Goal: Information Seeking & Learning: Find specific fact

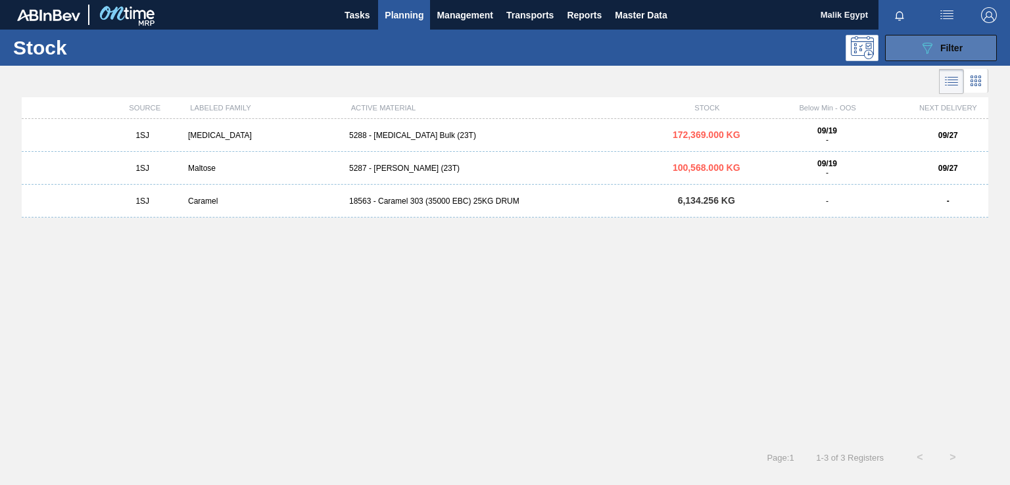
click at [941, 47] on span "Filter" at bounding box center [951, 48] width 22 height 11
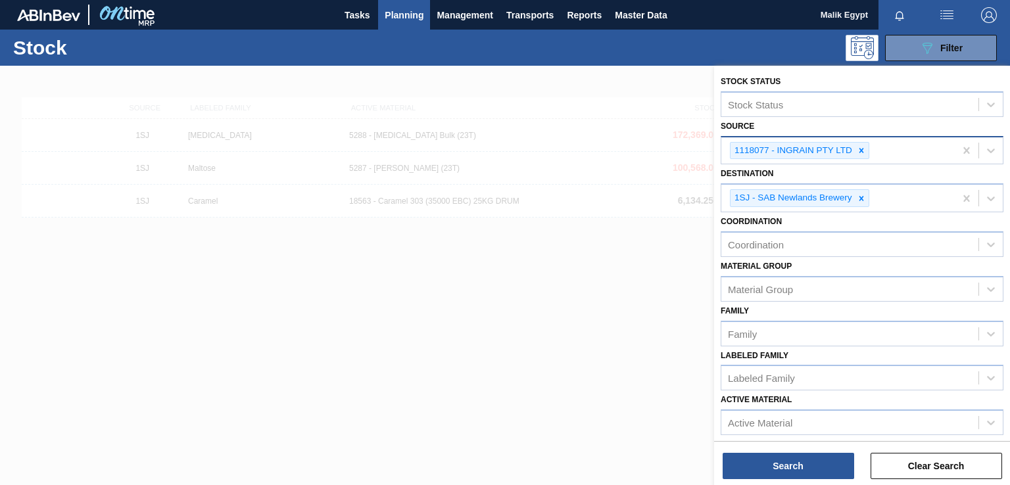
click at [859, 148] on icon at bounding box center [861, 150] width 5 height 5
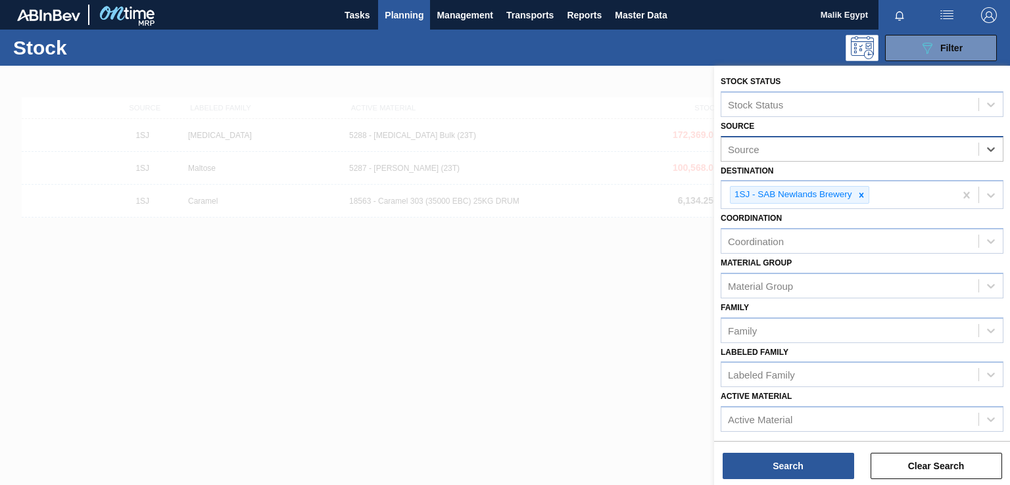
click at [855, 153] on div "Source" at bounding box center [849, 148] width 257 height 19
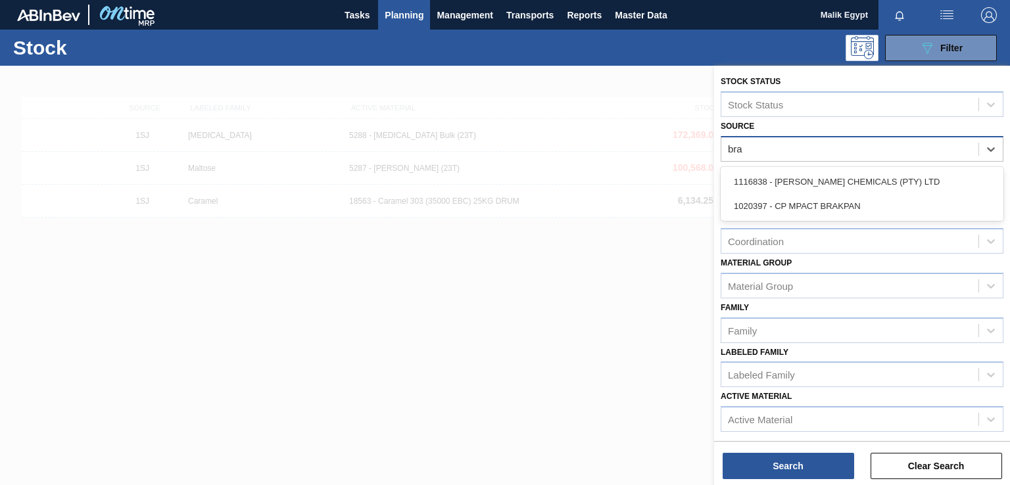
type input "brag"
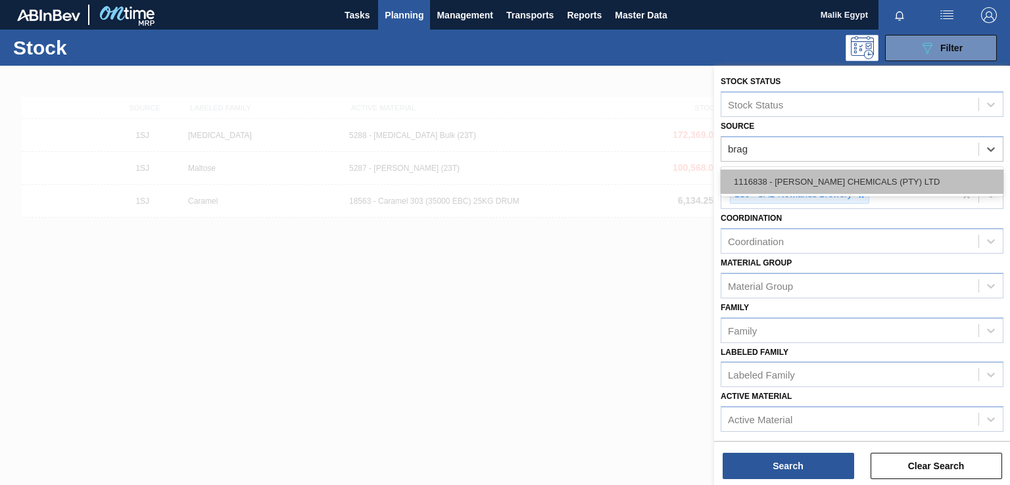
click at [841, 181] on div "1116838 - [PERSON_NAME] CHEMICALS (PTY) LTD" at bounding box center [861, 182] width 283 height 24
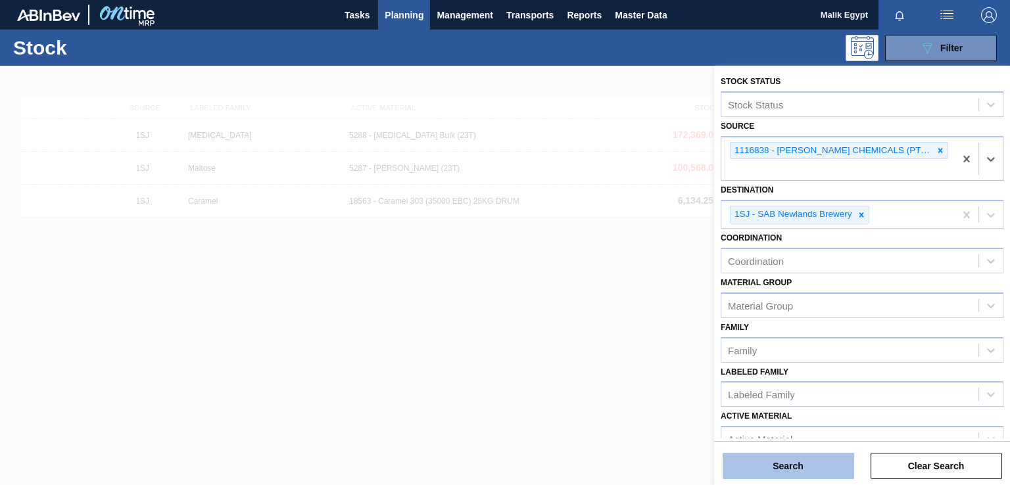
click at [781, 462] on button "Search" at bounding box center [787, 466] width 131 height 26
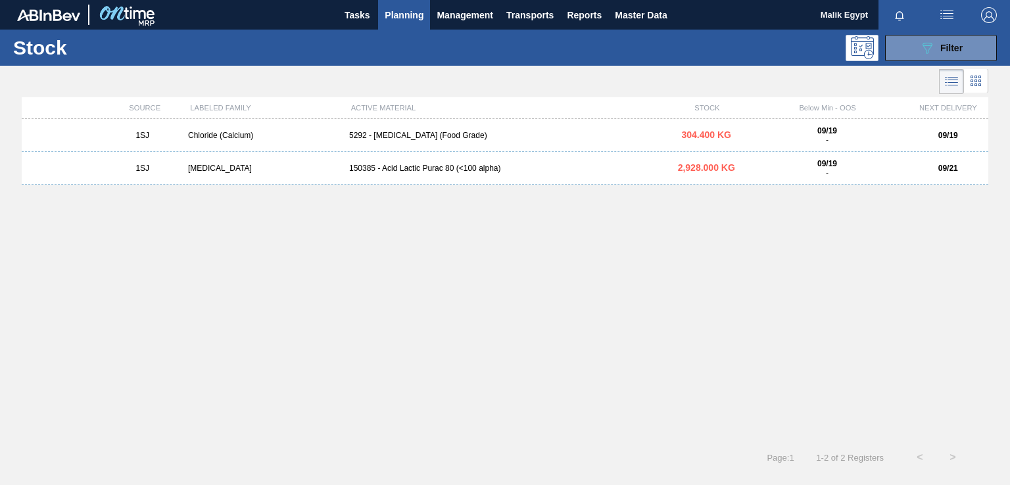
click at [417, 135] on div "5292 - [MEDICAL_DATA] (Food Grade)" at bounding box center [505, 135] width 322 height 9
click at [831, 131] on strong "09/19" at bounding box center [827, 130] width 20 height 9
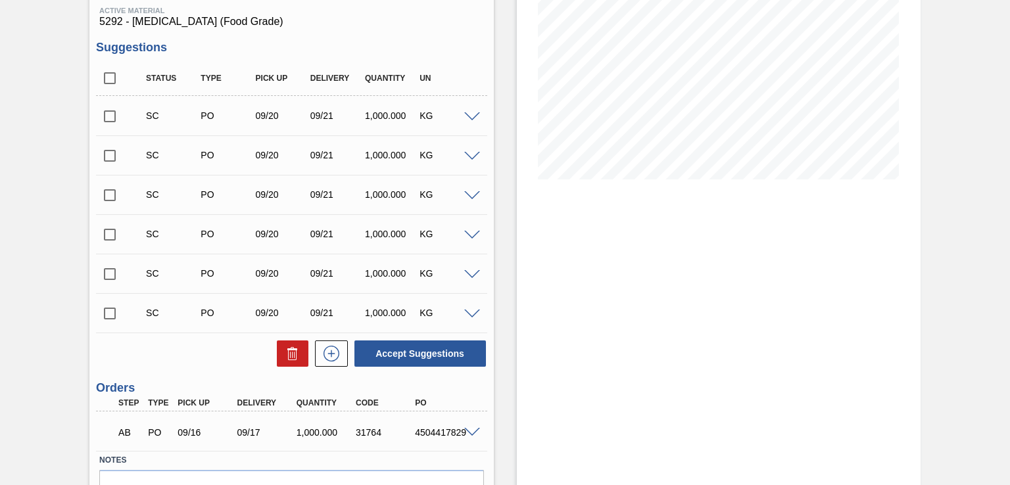
scroll to position [279, 0]
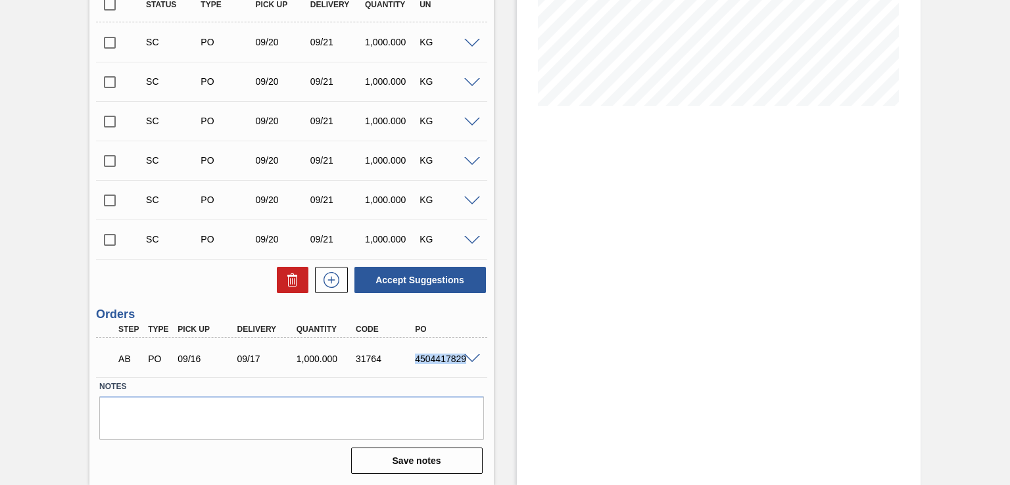
drag, startPoint x: 415, startPoint y: 356, endPoint x: 464, endPoint y: 361, distance: 49.6
click at [464, 361] on div "AB PO 09/16 09/17 1,000.000 31764 4504417829" at bounding box center [291, 357] width 390 height 33
copy div "4504417829"
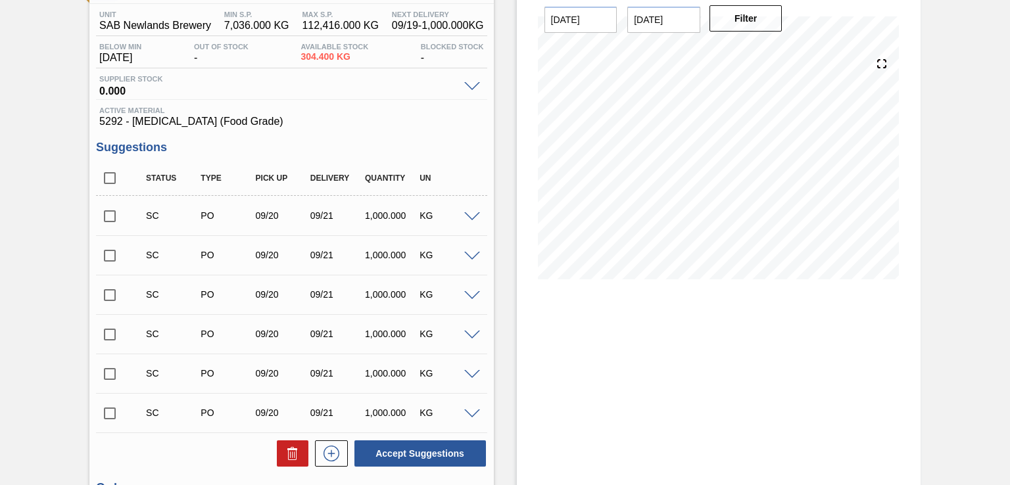
scroll to position [0, 0]
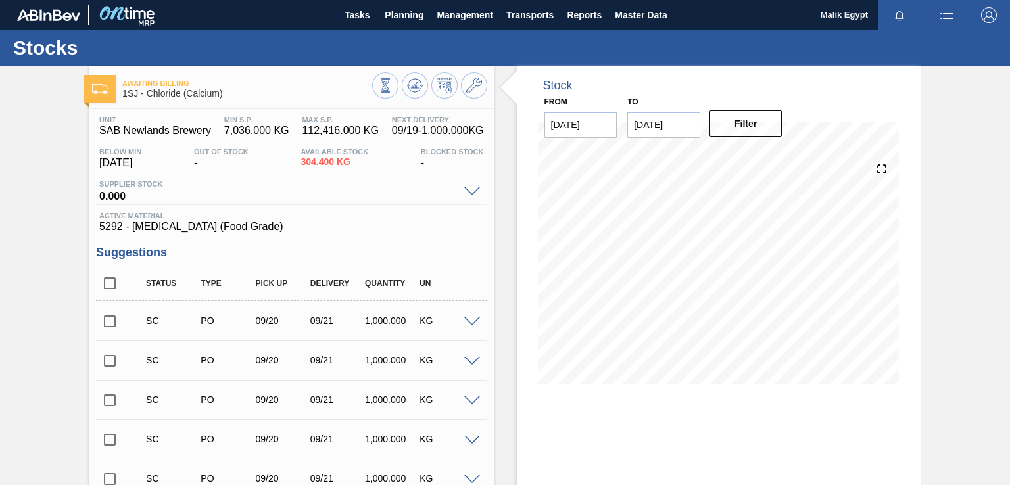
click at [471, 193] on span at bounding box center [472, 192] width 16 height 10
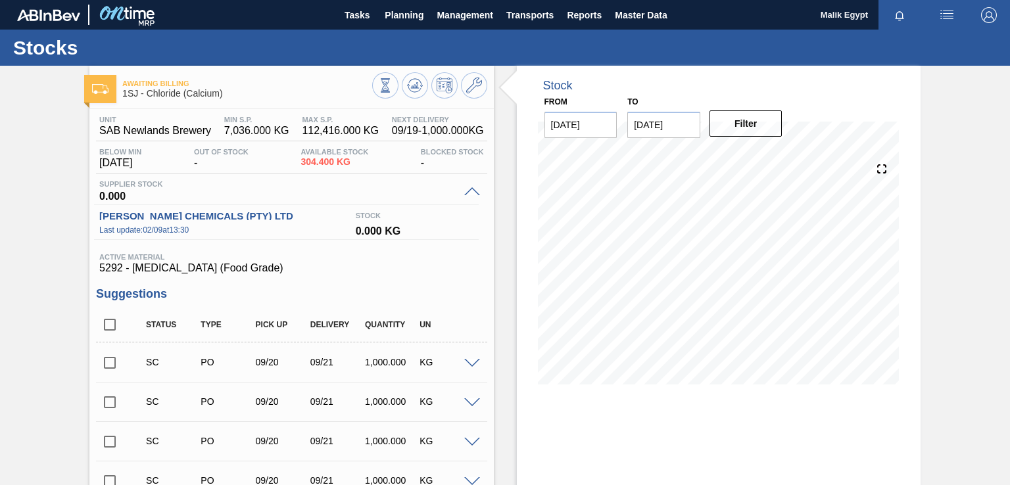
click at [471, 189] on span at bounding box center [472, 192] width 16 height 10
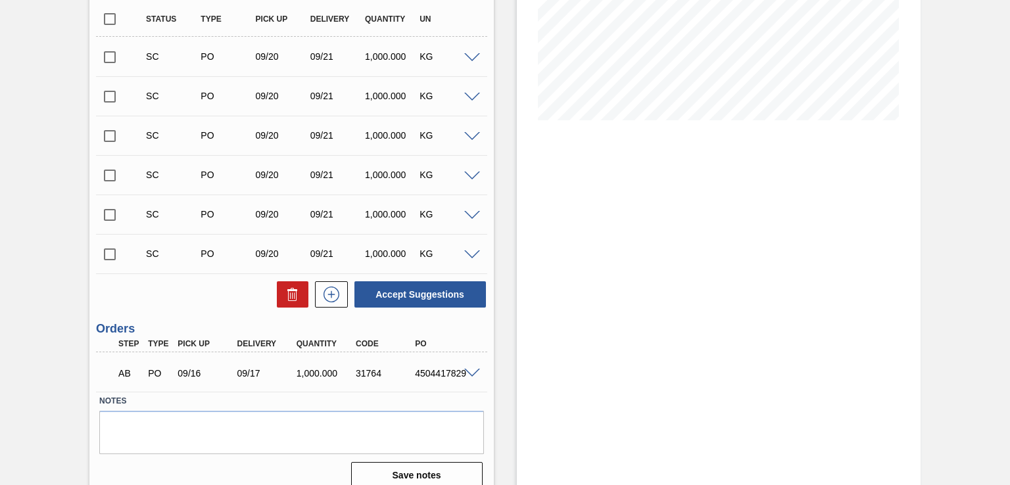
scroll to position [279, 0]
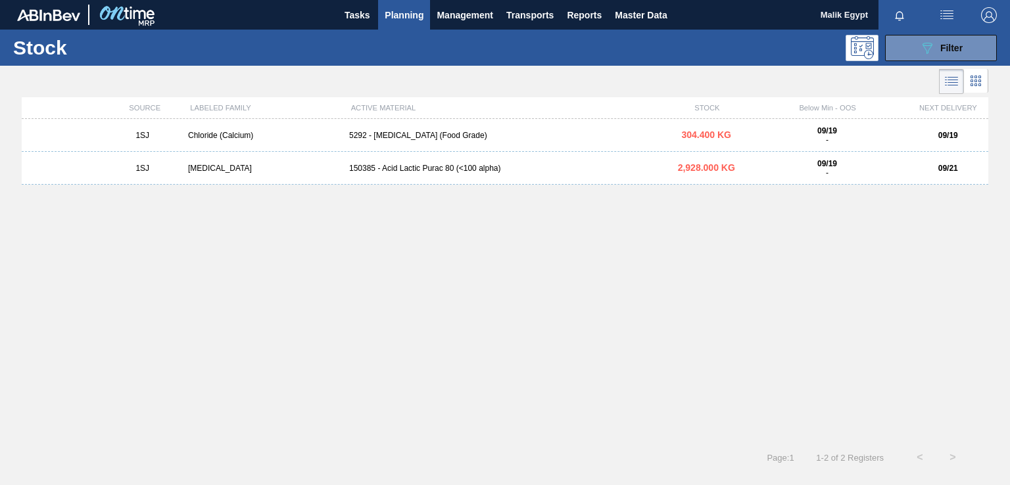
click at [413, 133] on div "5292 - [MEDICAL_DATA] (Food Grade)" at bounding box center [505, 135] width 322 height 9
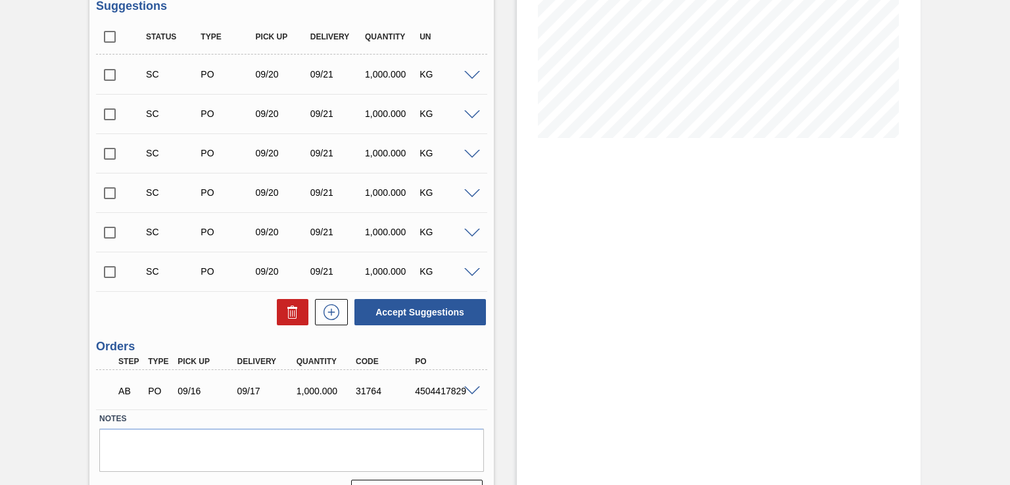
scroll to position [279, 0]
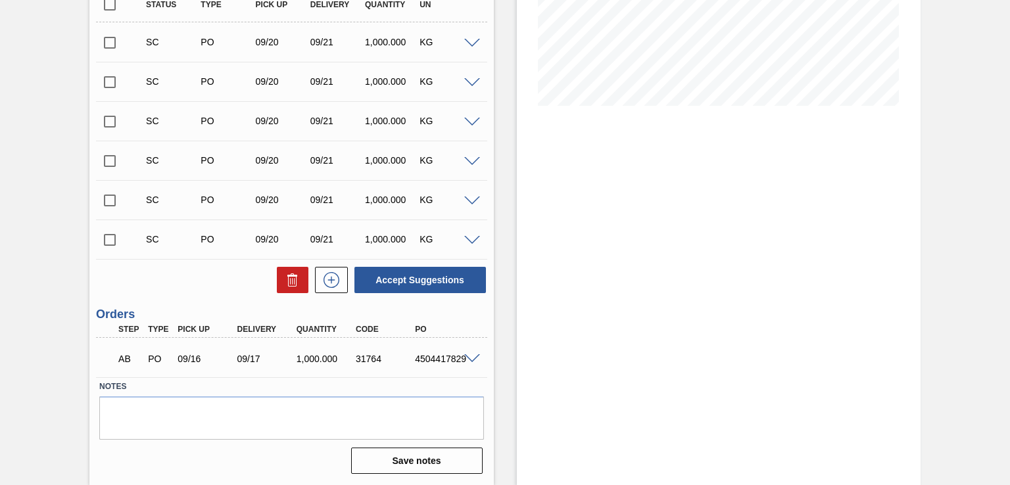
click at [437, 360] on div "4504417829" at bounding box center [444, 359] width 65 height 11
click at [381, 394] on label "Notes" at bounding box center [291, 386] width 384 height 19
click at [472, 355] on span at bounding box center [472, 359] width 16 height 10
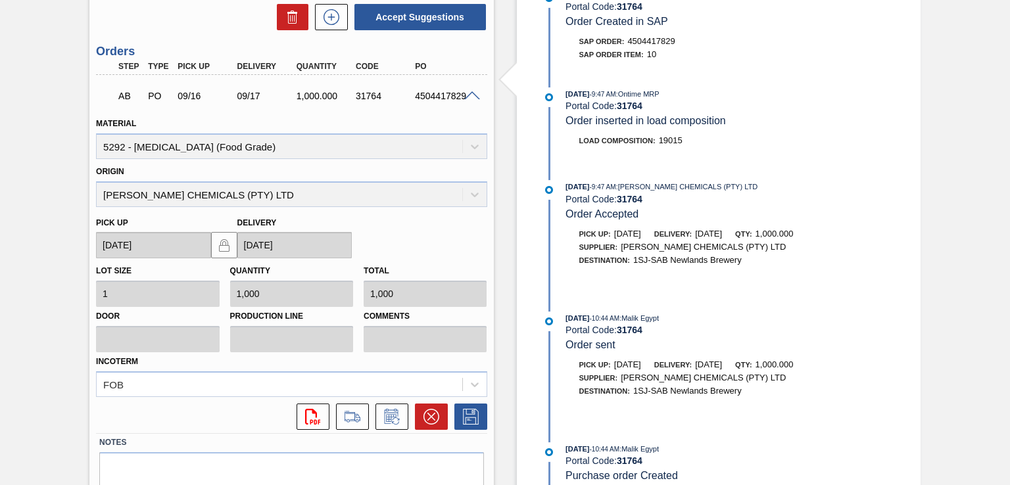
scroll to position [476, 0]
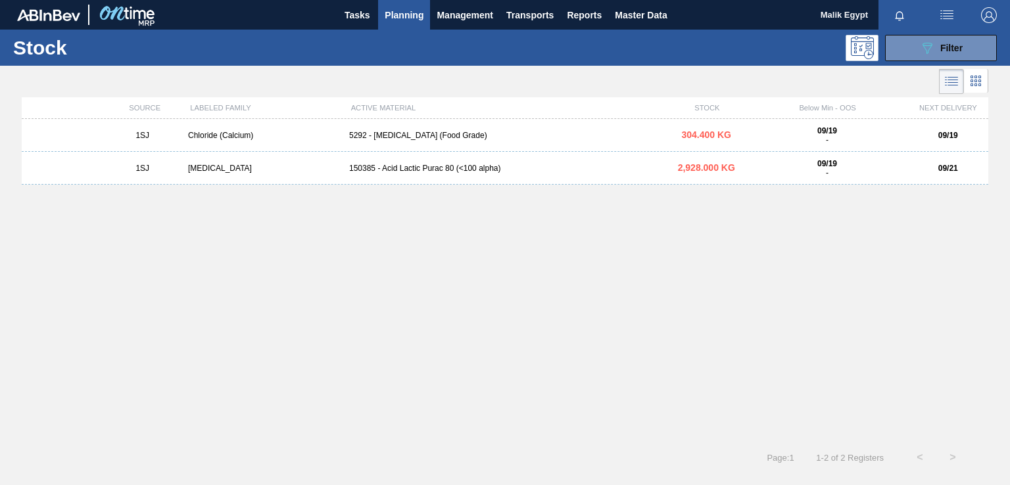
click at [412, 171] on div "150385 - Acid Lactic Purac 80 (<100 alpha)" at bounding box center [505, 168] width 322 height 9
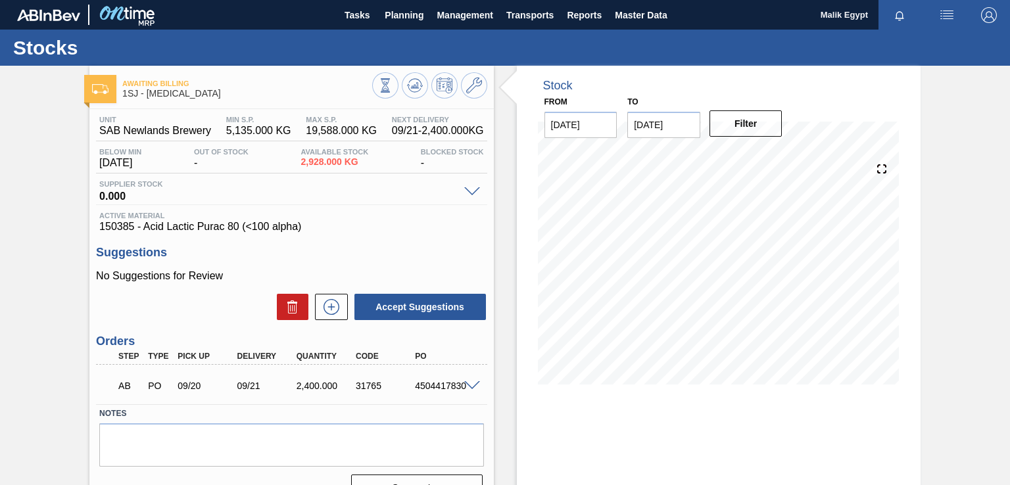
scroll to position [80, 0]
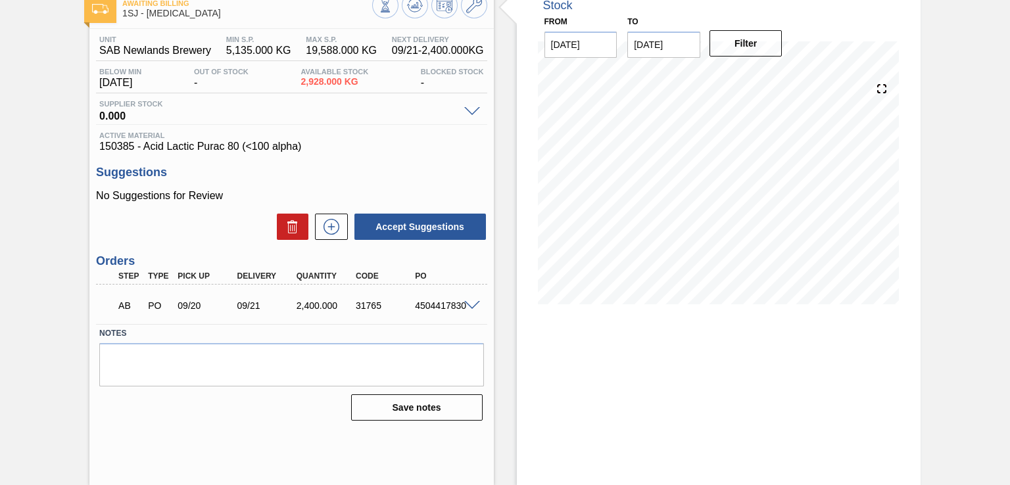
click at [465, 302] on span at bounding box center [472, 306] width 16 height 10
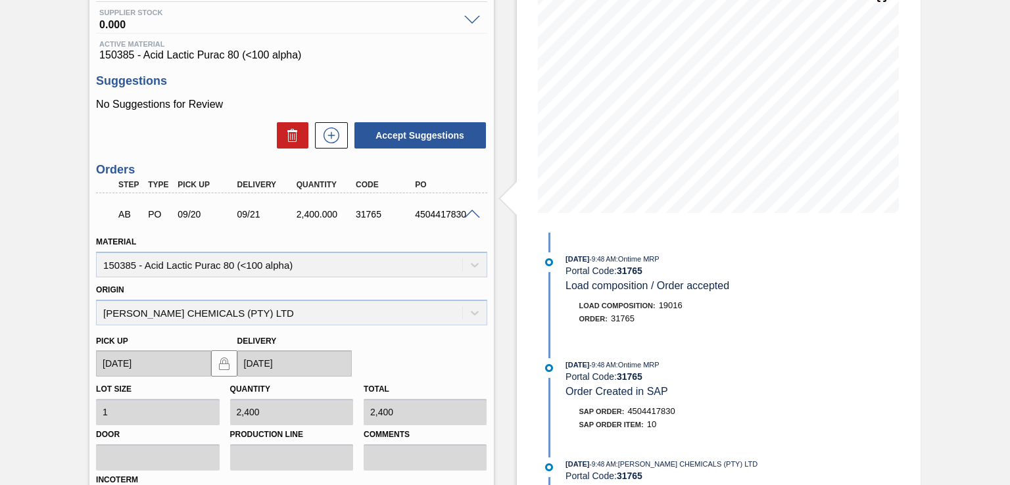
scroll to position [0, 0]
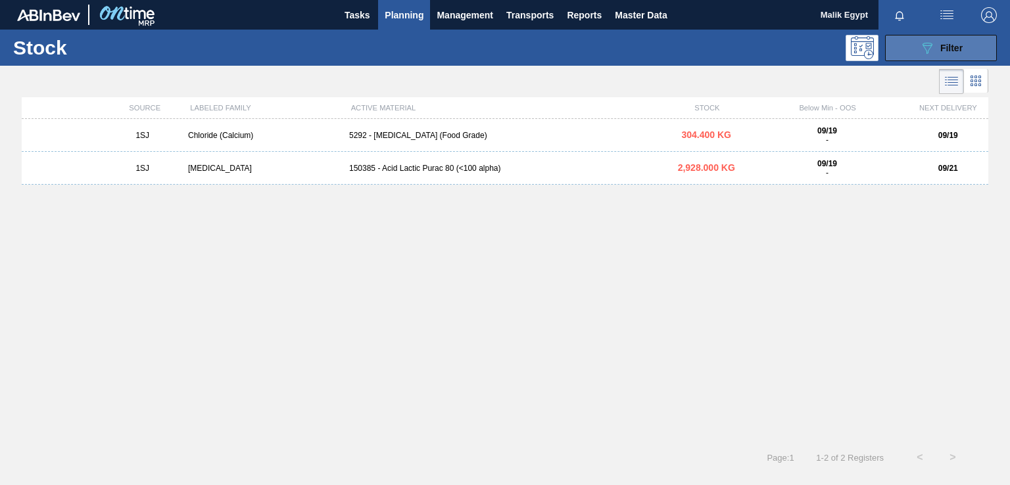
click at [943, 48] on span "Filter" at bounding box center [951, 48] width 22 height 11
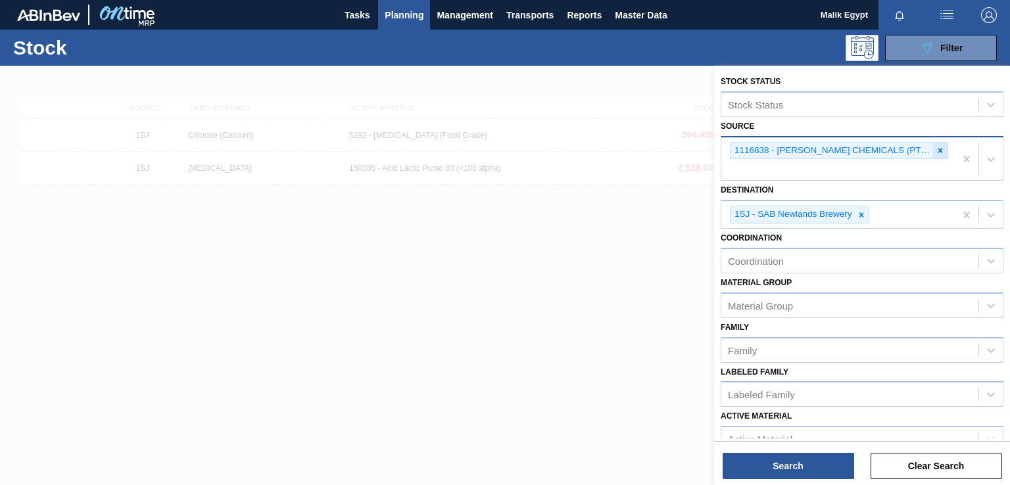
click at [938, 151] on icon at bounding box center [940, 150] width 5 height 5
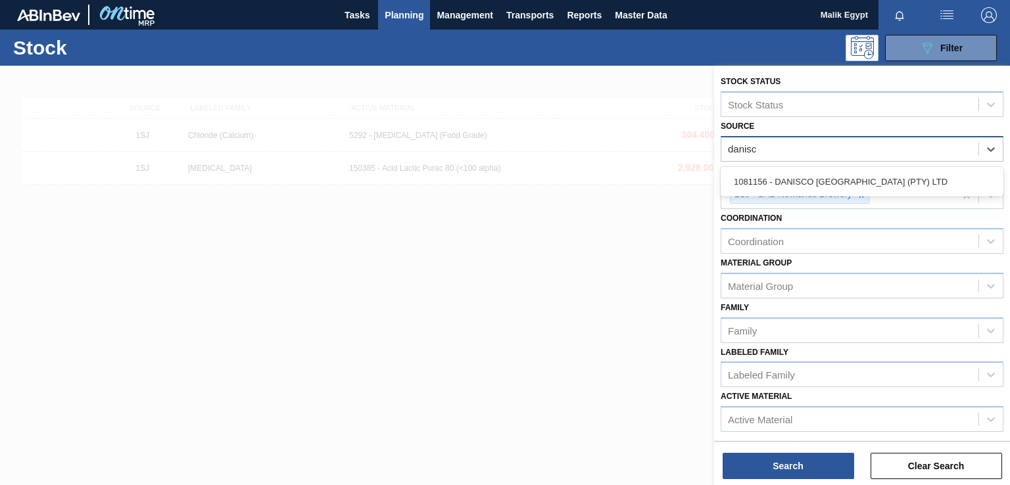
type input "danisco"
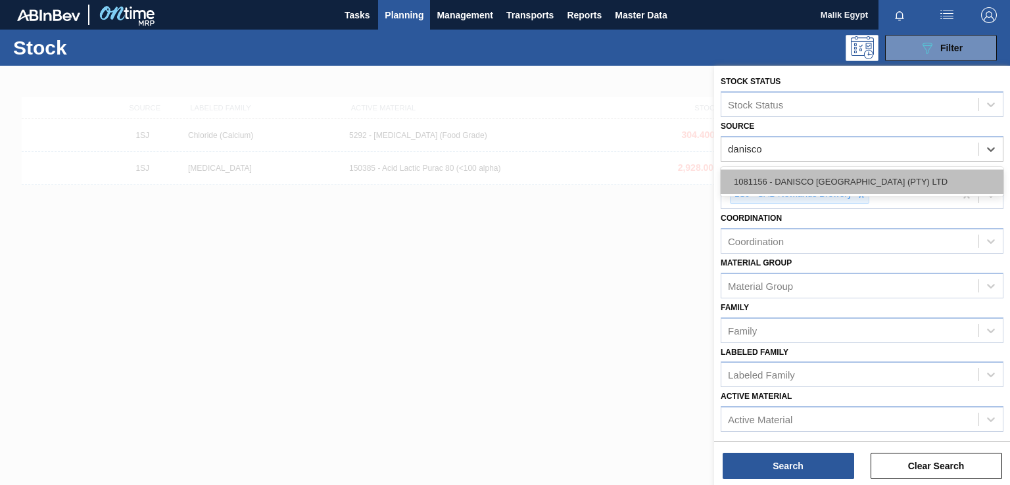
click at [887, 172] on div "1081156 - DANISCO [GEOGRAPHIC_DATA] (PTY) LTD" at bounding box center [861, 182] width 283 height 24
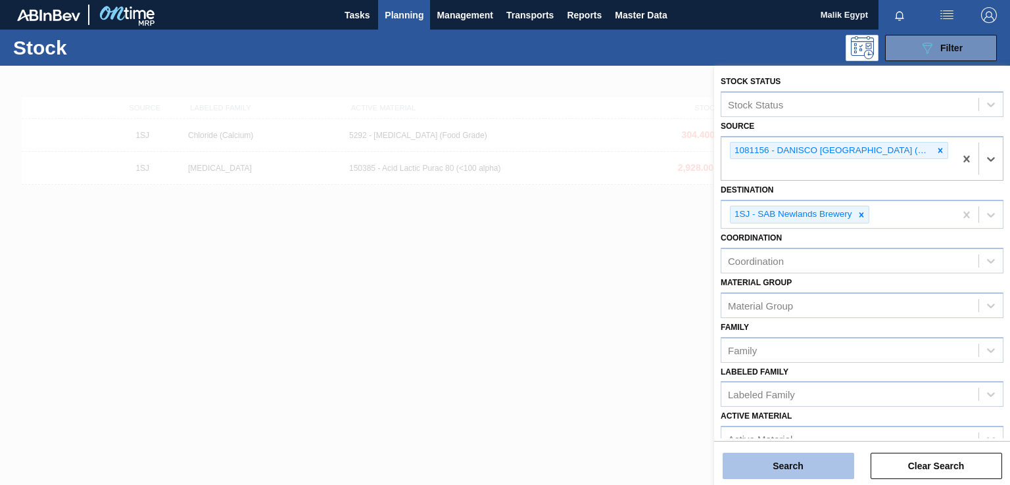
click at [792, 470] on button "Search" at bounding box center [787, 466] width 131 height 26
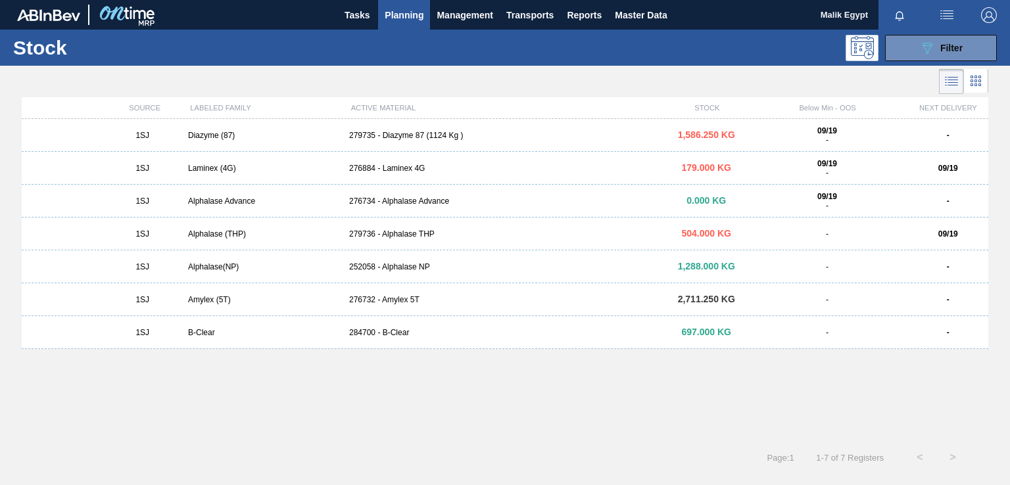
click at [209, 167] on div "Laminex (4G)" at bounding box center [263, 168] width 161 height 9
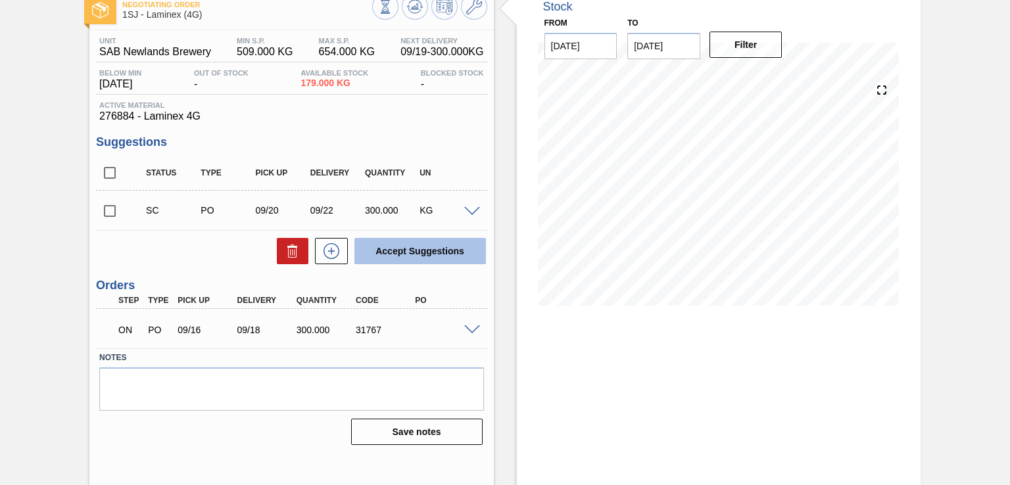
scroll to position [80, 0]
click at [473, 328] on span at bounding box center [472, 329] width 16 height 10
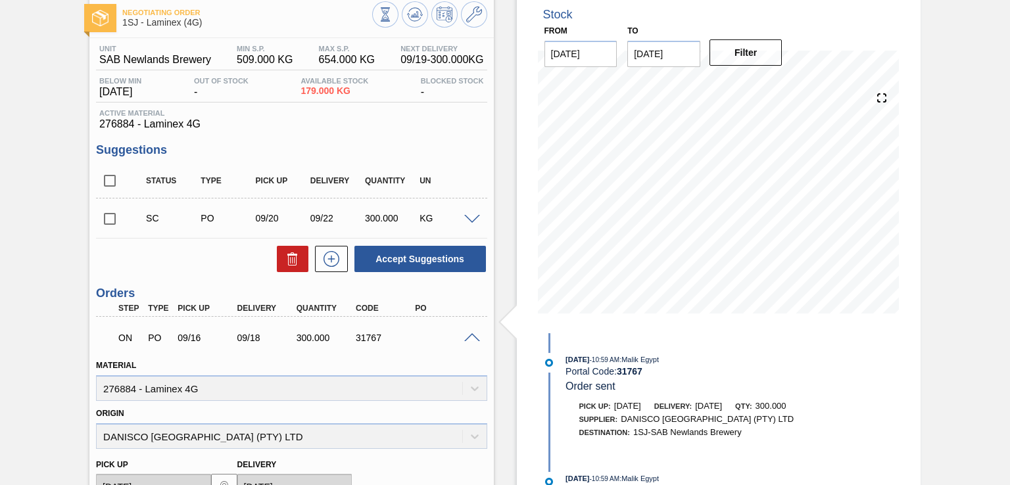
scroll to position [0, 0]
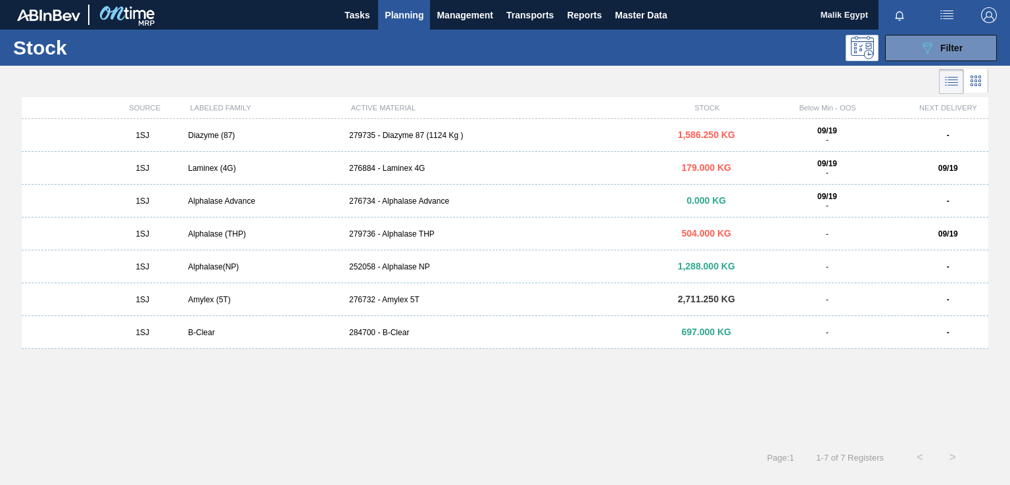
click at [208, 170] on div "Laminex (4G)" at bounding box center [263, 168] width 161 height 9
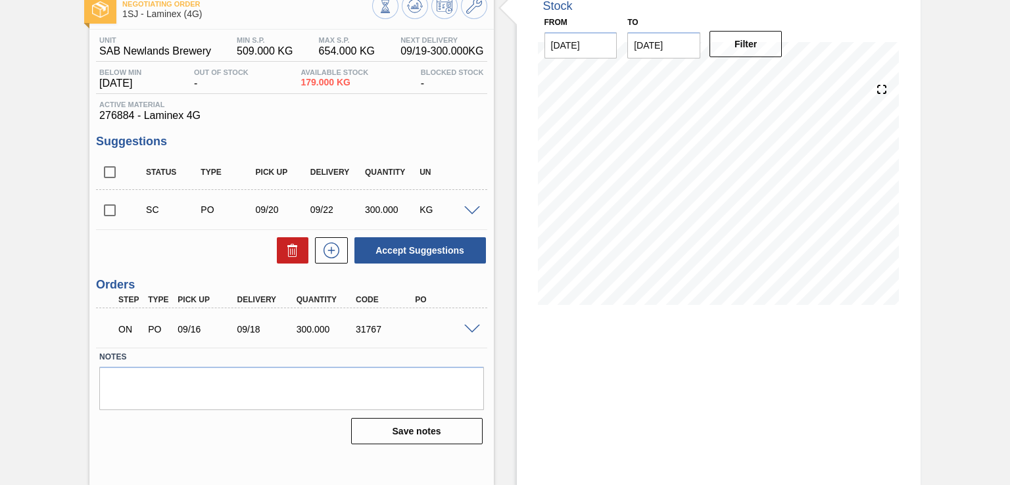
scroll to position [80, 0]
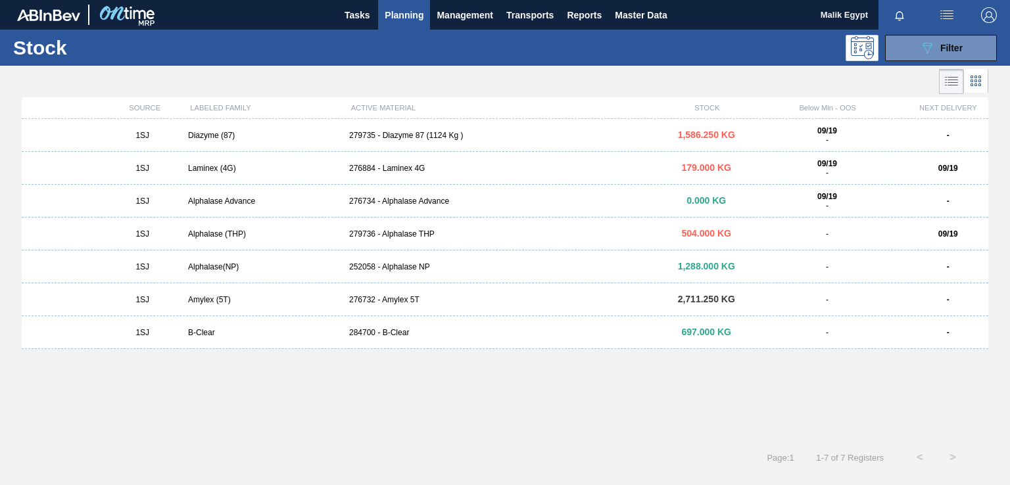
click at [401, 236] on div "279736 - Alphalase THP" at bounding box center [505, 233] width 322 height 9
click at [938, 50] on div "089F7B8B-B2A5-4AFE-B5C0-19BA573D28AC Filter" at bounding box center [940, 48] width 43 height 16
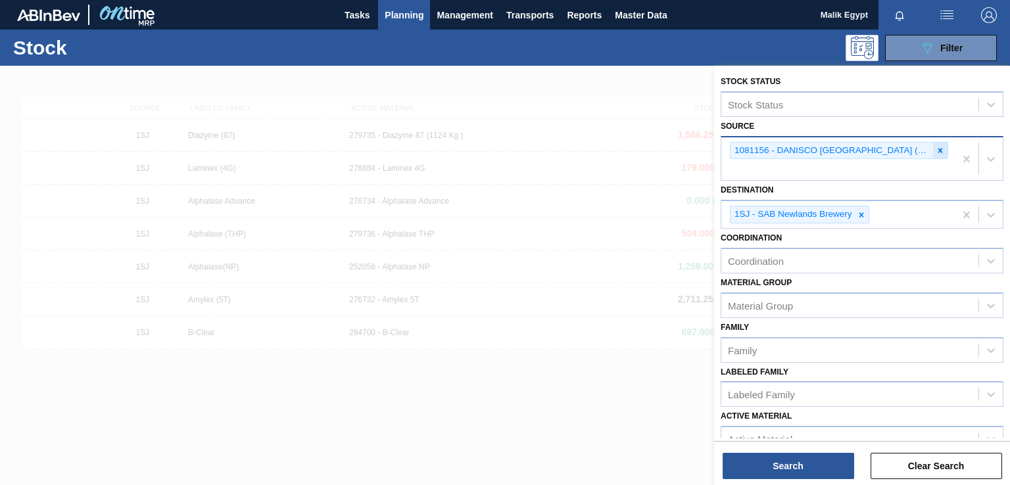
click at [935, 150] on icon at bounding box center [939, 150] width 9 height 9
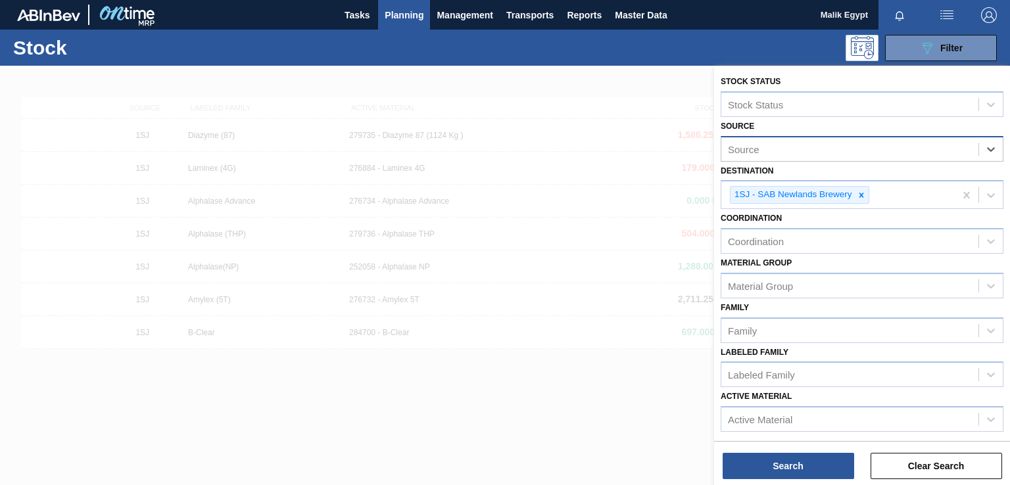
click at [907, 153] on div "Source" at bounding box center [849, 148] width 257 height 19
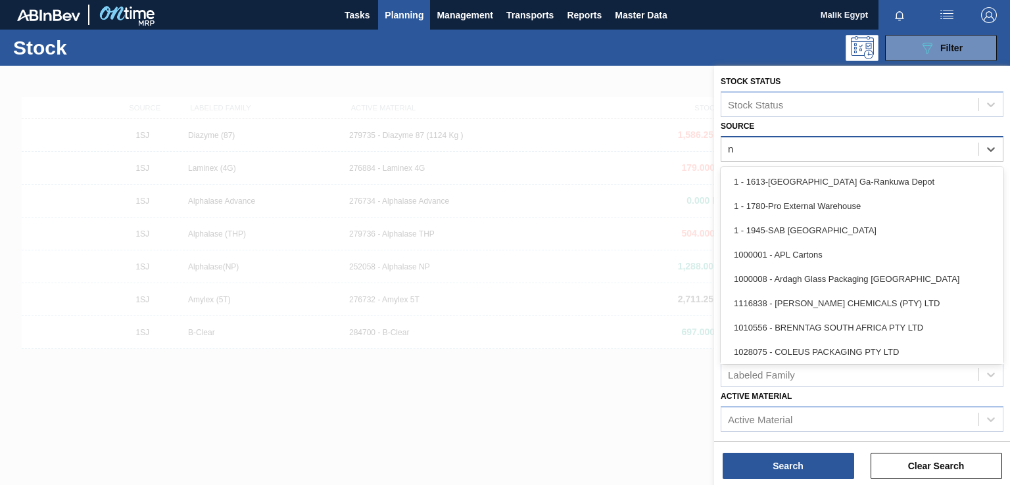
type input "no"
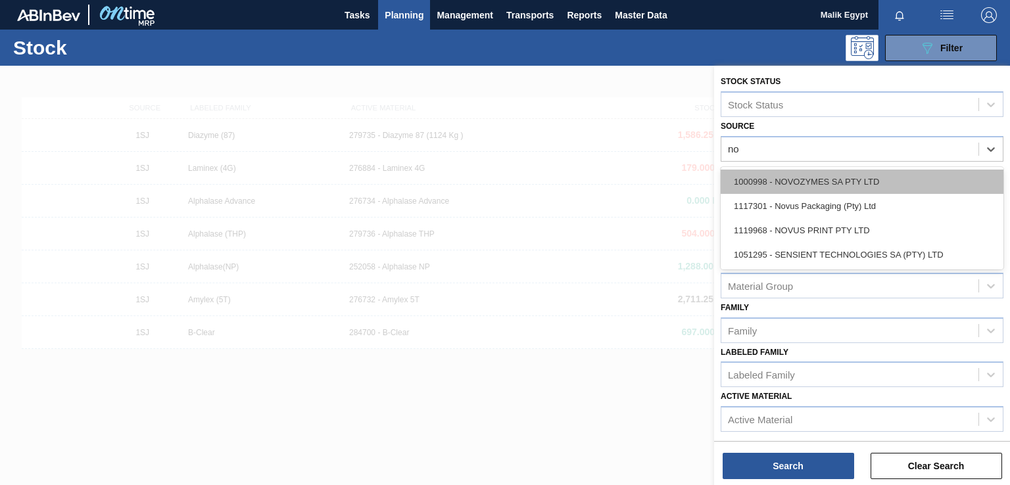
click at [855, 187] on div "1000998 - NOVOZYMES SA PTY LTD" at bounding box center [861, 182] width 283 height 24
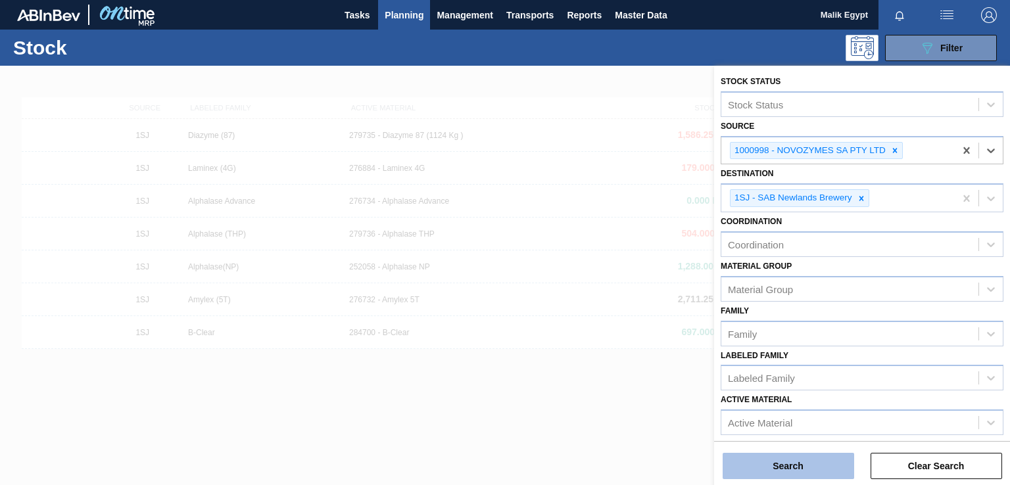
click at [804, 467] on button "Search" at bounding box center [787, 466] width 131 height 26
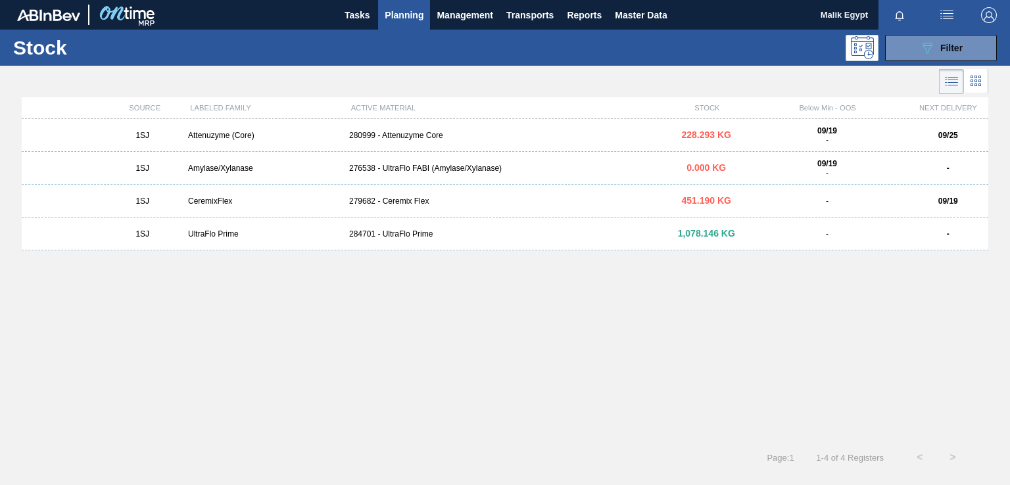
click at [400, 200] on div "279682 - Ceremix Flex" at bounding box center [505, 201] width 322 height 9
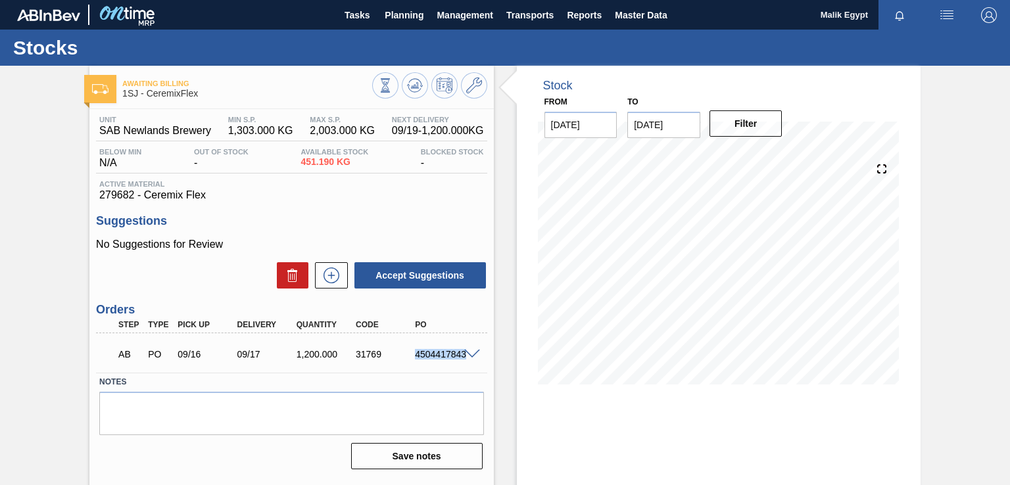
drag, startPoint x: 415, startPoint y: 353, endPoint x: 463, endPoint y: 354, distance: 47.3
click at [463, 354] on div "AB PO 09/16 09/17 1,200.000 31769 4504417843" at bounding box center [291, 353] width 390 height 33
copy div "4504417843"
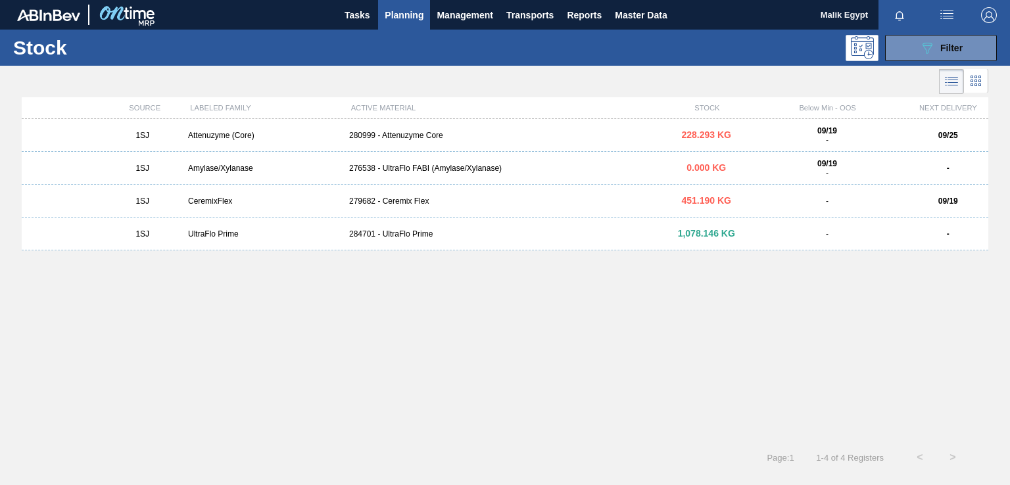
drag, startPoint x: 439, startPoint y: 139, endPoint x: 278, endPoint y: 300, distance: 228.2
click at [278, 300] on div "1SJ Attenuzyme (Core) 280999 - Attenuzyme Core 228.293 KG 09/19 - 09/25 1SJ Amy…" at bounding box center [505, 276] width 966 height 314
click at [229, 135] on div "Attenuzyme (Core)" at bounding box center [263, 135] width 161 height 9
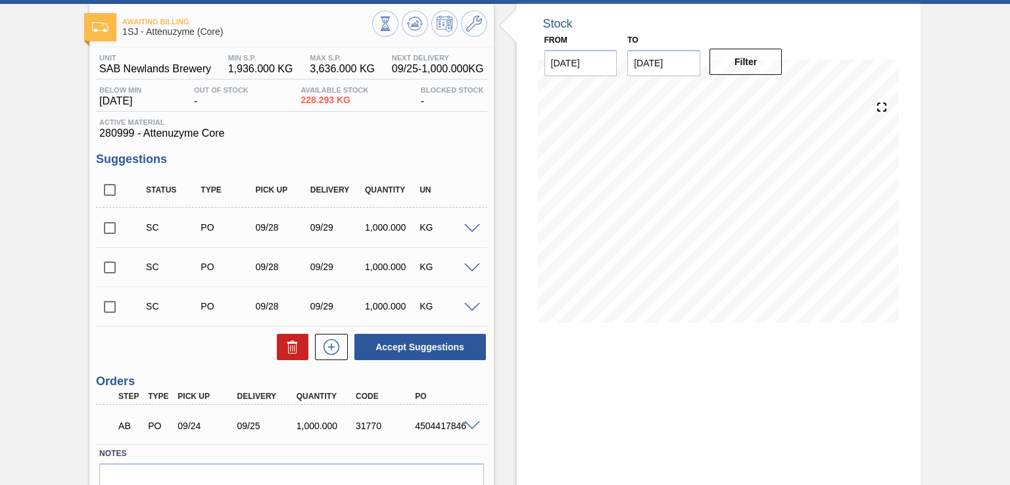
scroll to position [129, 0]
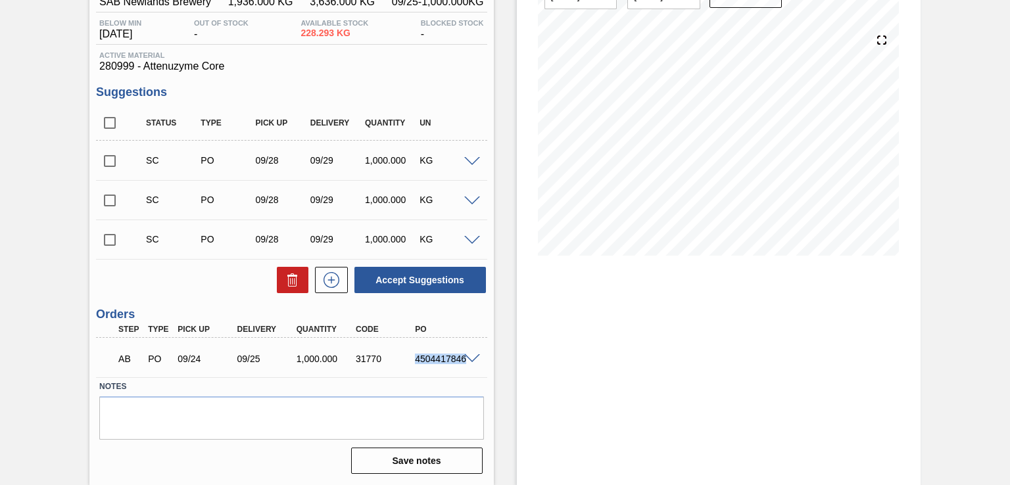
drag, startPoint x: 415, startPoint y: 356, endPoint x: 473, endPoint y: 366, distance: 58.7
click at [473, 366] on div "AB PO 09/24 09/25 1,000.000 31770 4504417846" at bounding box center [291, 357] width 390 height 33
copy div "4504417846"
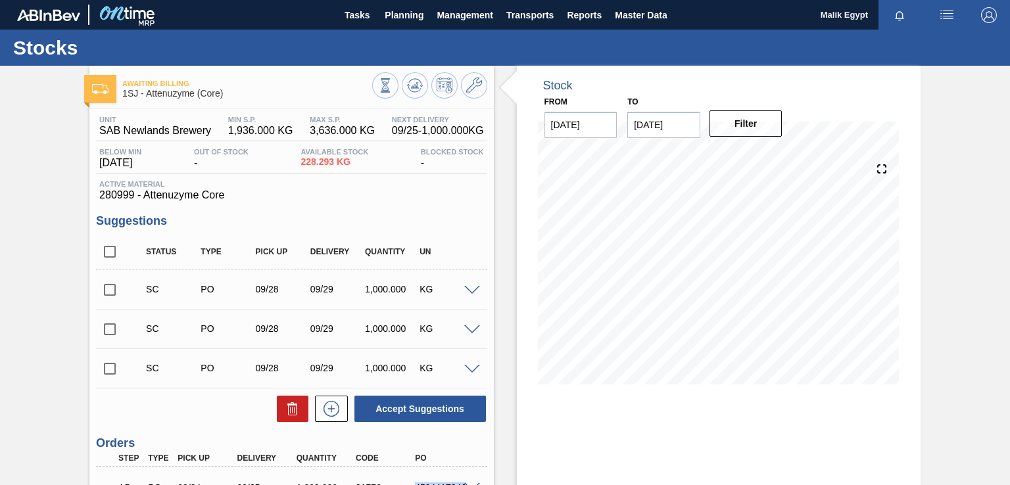
scroll to position [0, 0]
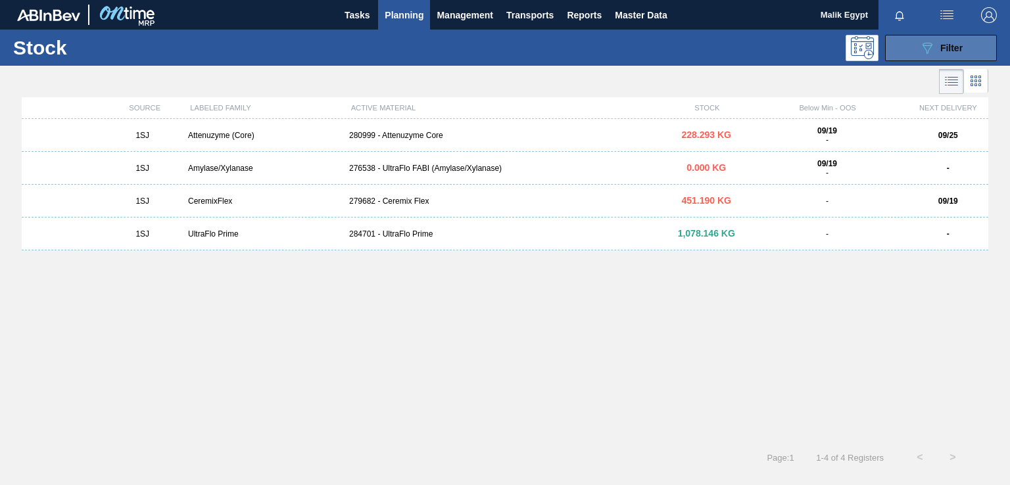
click at [935, 51] on div "089F7B8B-B2A5-4AFE-B5C0-19BA573D28AC Filter" at bounding box center [940, 48] width 43 height 16
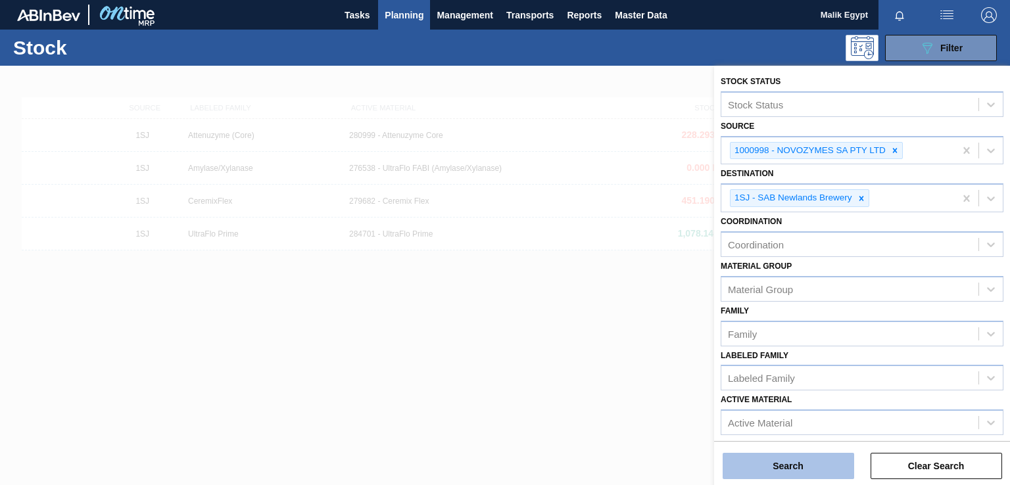
click at [786, 471] on button "Search" at bounding box center [787, 466] width 131 height 26
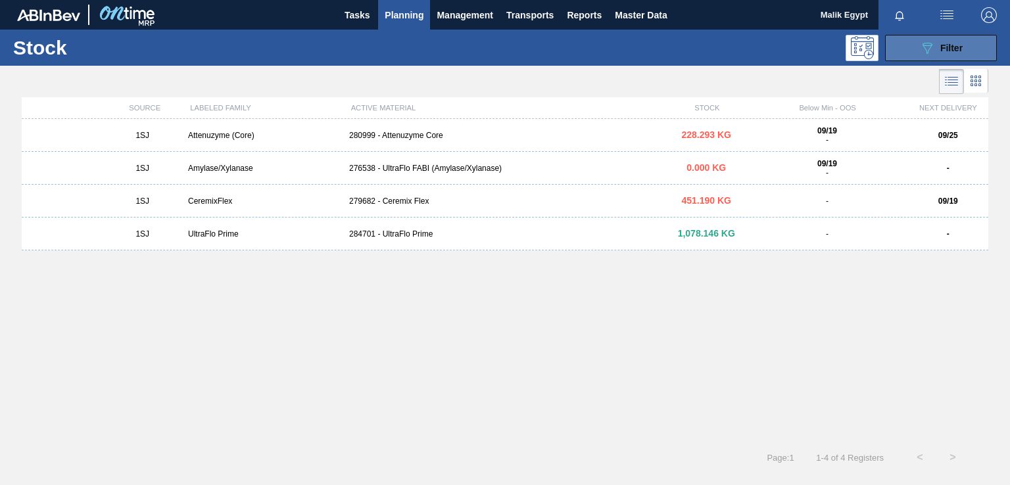
click at [942, 45] on span "Filter" at bounding box center [951, 48] width 22 height 11
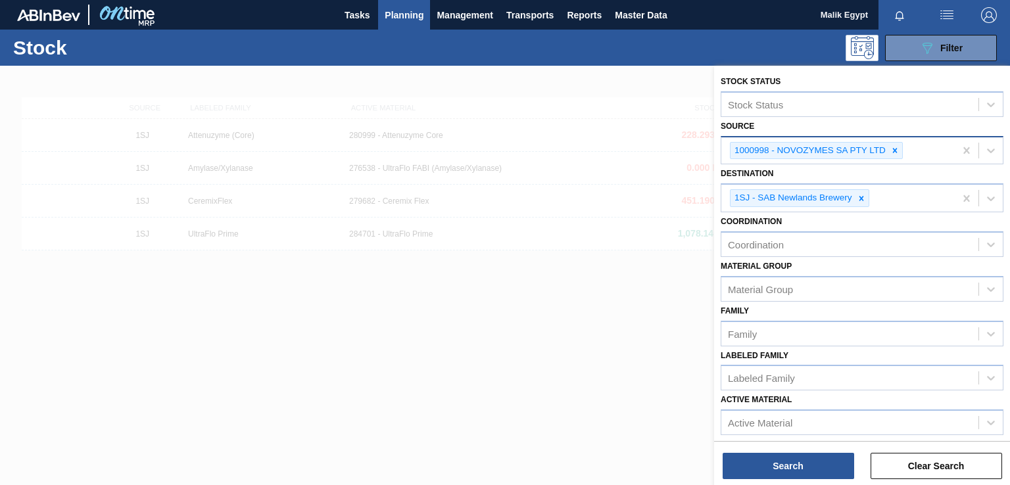
drag, startPoint x: 896, startPoint y: 148, endPoint x: 886, endPoint y: 149, distance: 9.9
click at [896, 149] on icon at bounding box center [894, 150] width 9 height 9
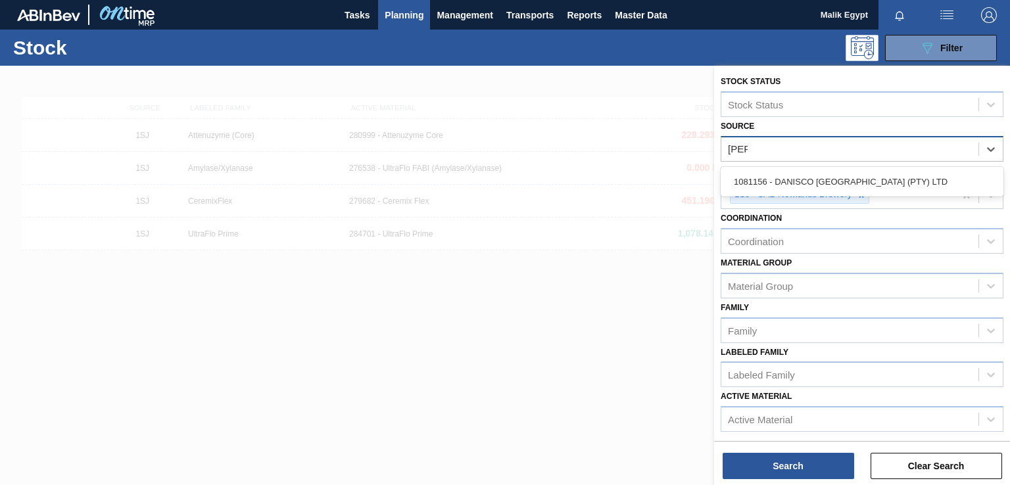
type input "[PERSON_NAME]"
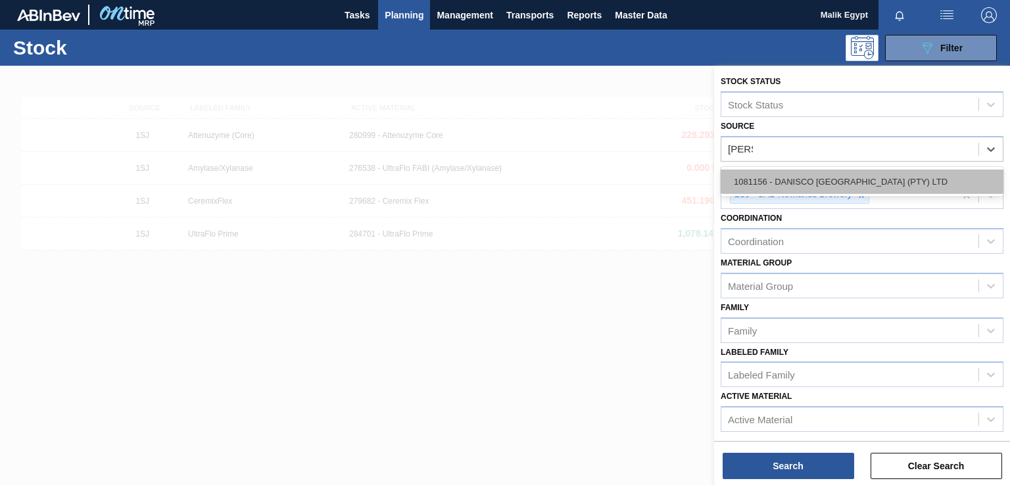
click at [839, 179] on div "1081156 - DANISCO [GEOGRAPHIC_DATA] (PTY) LTD" at bounding box center [861, 182] width 283 height 24
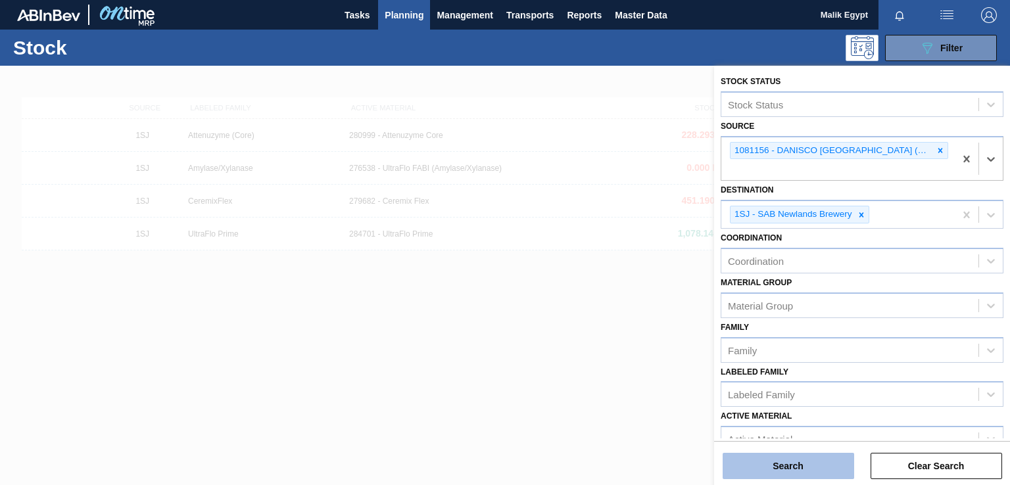
click at [793, 469] on button "Search" at bounding box center [787, 466] width 131 height 26
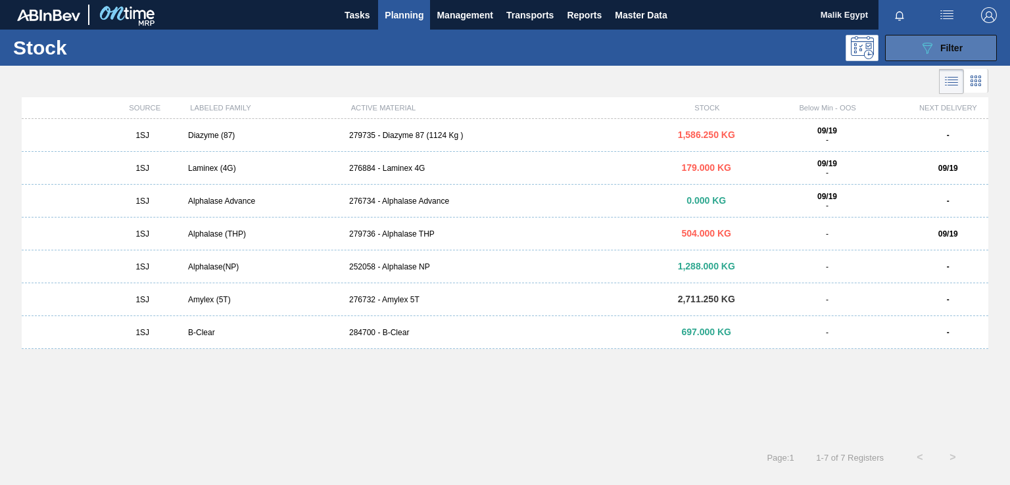
click at [946, 45] on span "Filter" at bounding box center [951, 48] width 22 height 11
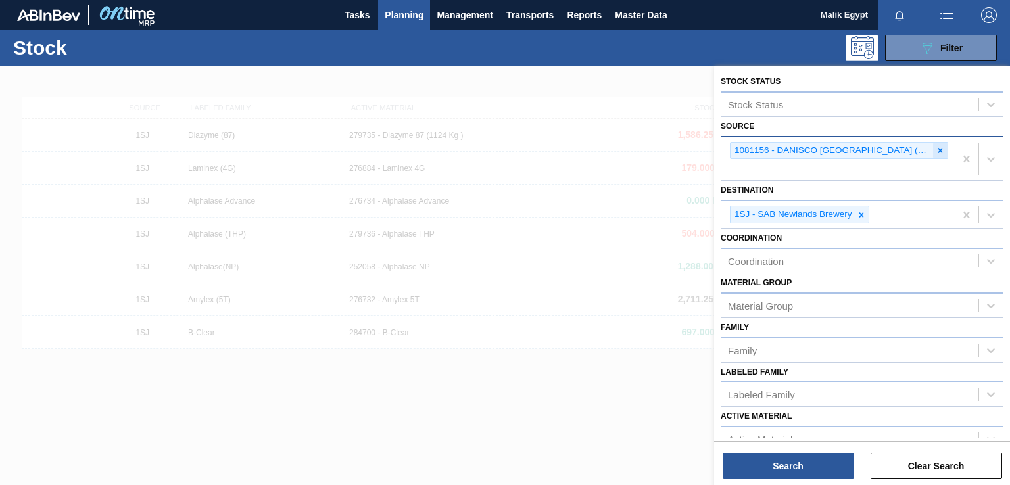
click at [938, 147] on icon at bounding box center [939, 150] width 9 height 9
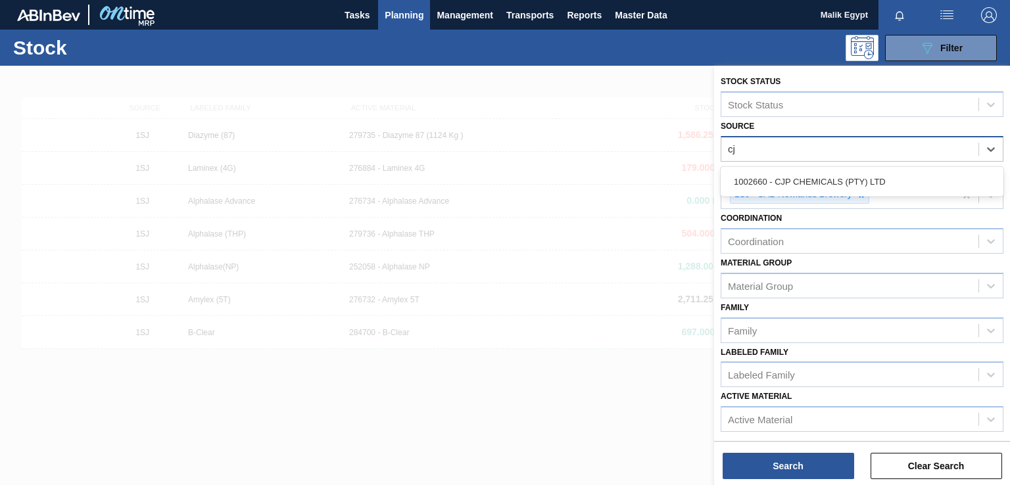
type input "cjp"
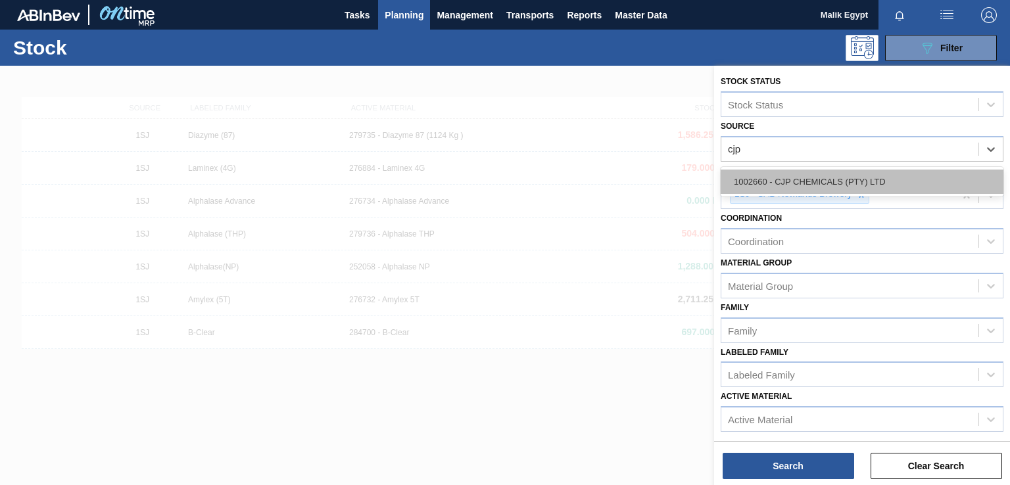
click at [872, 186] on div "1002660 - CJP CHEMICALS (PTY) LTD" at bounding box center [861, 182] width 283 height 24
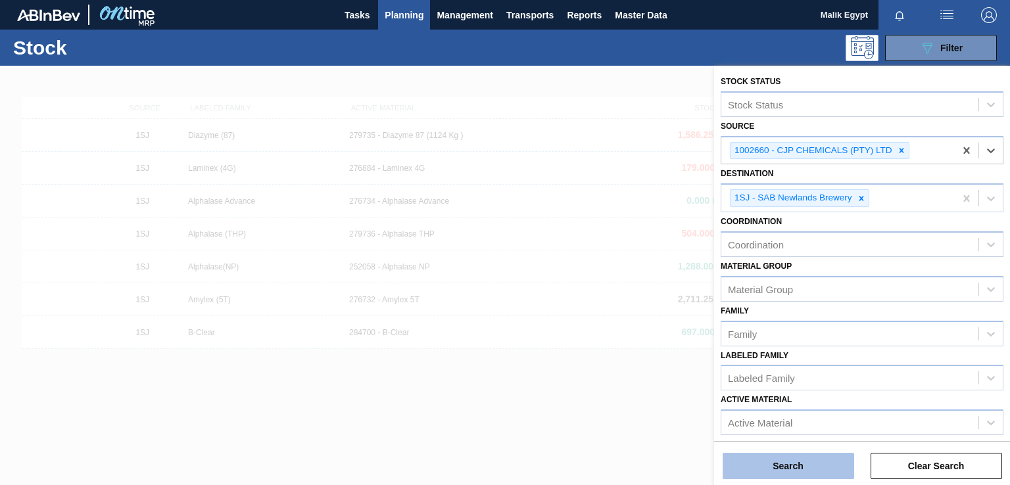
click at [794, 465] on button "Search" at bounding box center [787, 466] width 131 height 26
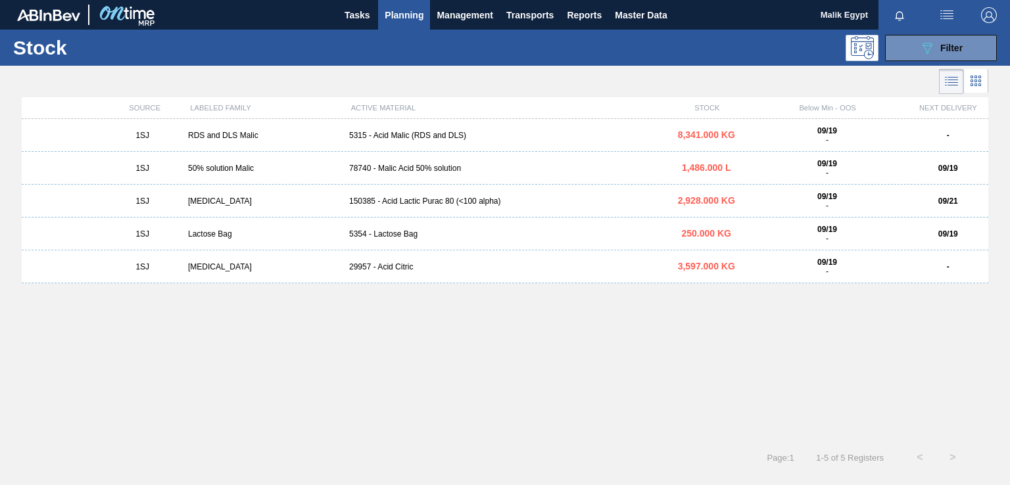
click at [371, 233] on div "5354 - Lactose Bag" at bounding box center [505, 233] width 322 height 9
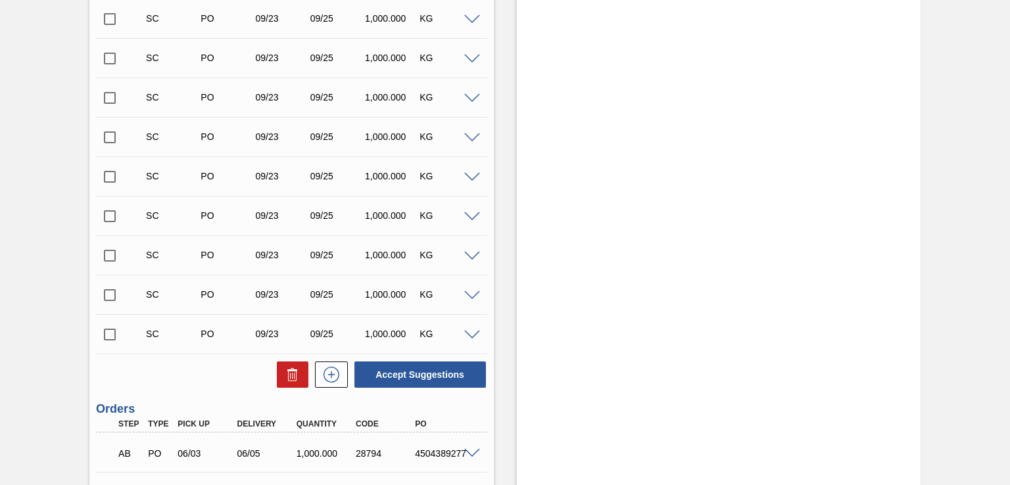
scroll to position [2566, 0]
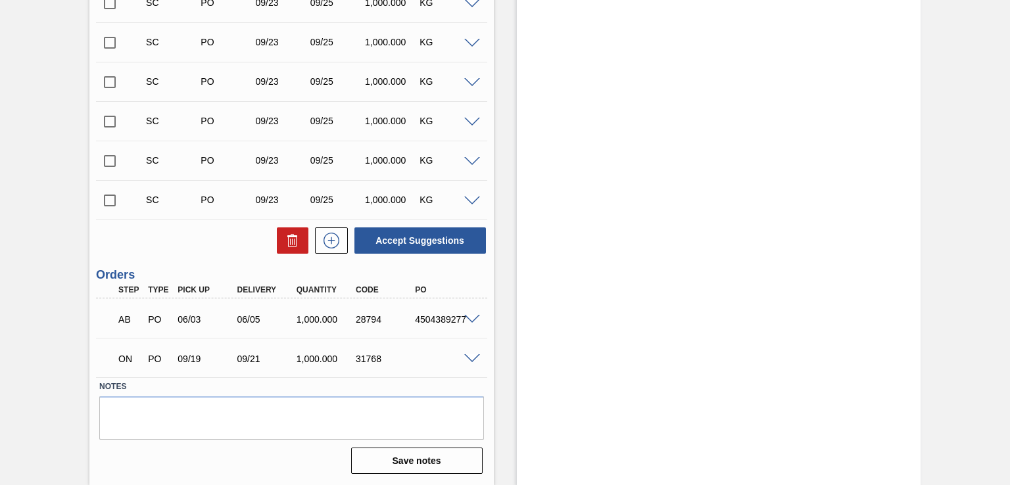
click at [468, 357] on span at bounding box center [472, 359] width 16 height 10
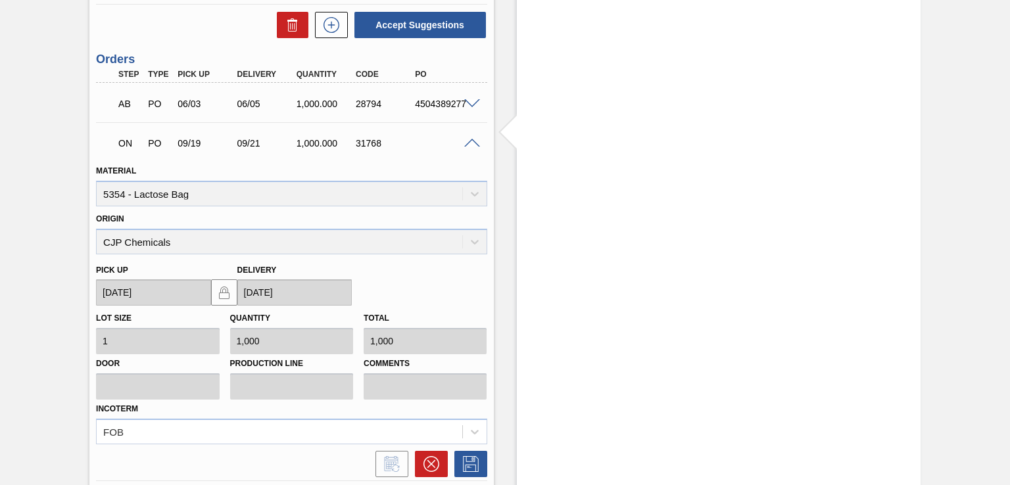
scroll to position [2764, 0]
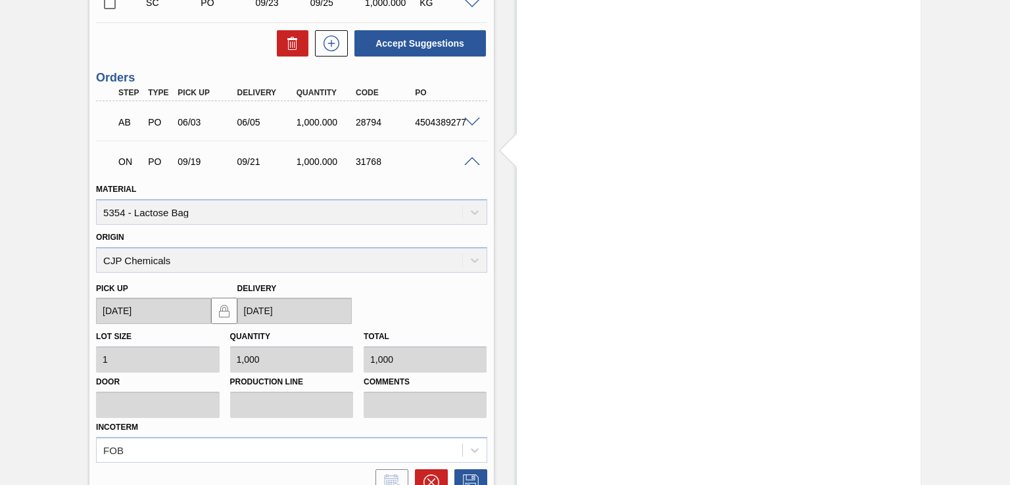
click at [469, 158] on span at bounding box center [472, 162] width 16 height 10
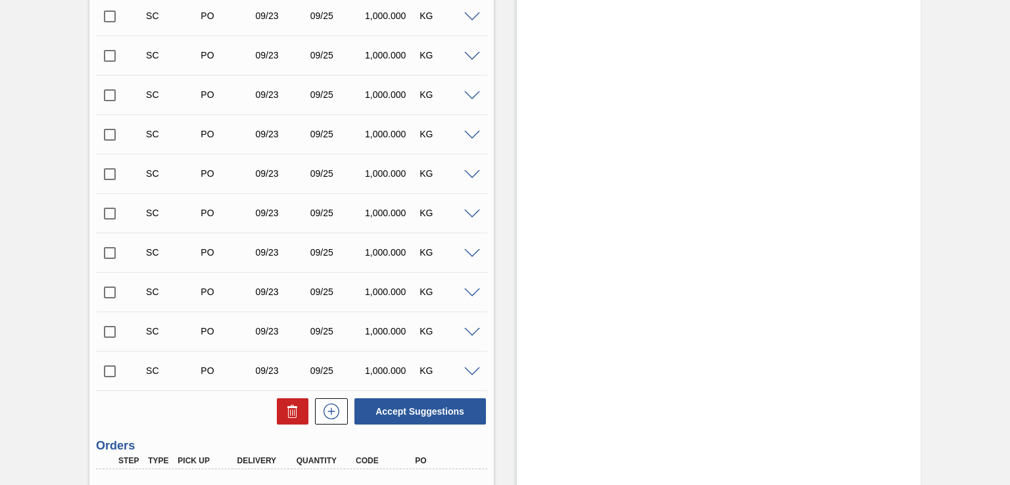
scroll to position [2566, 0]
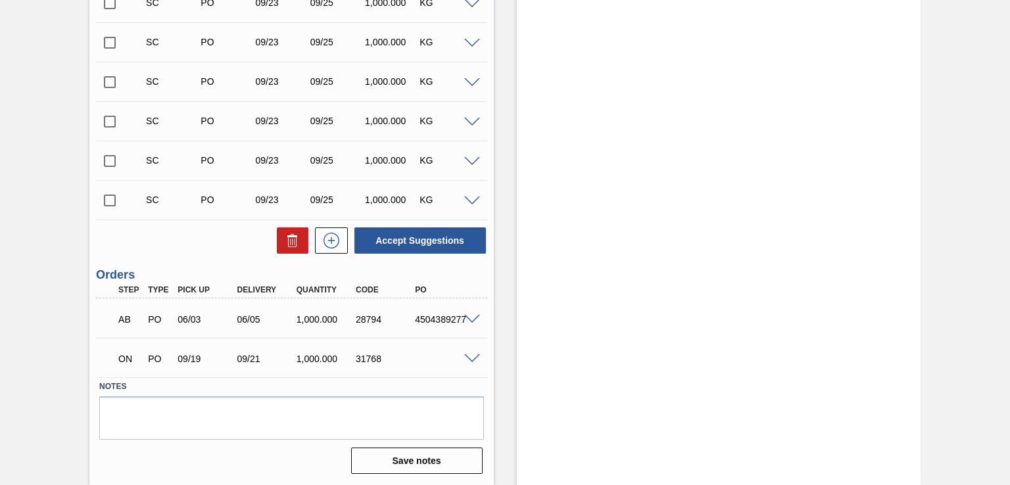
click at [469, 360] on span at bounding box center [472, 359] width 16 height 10
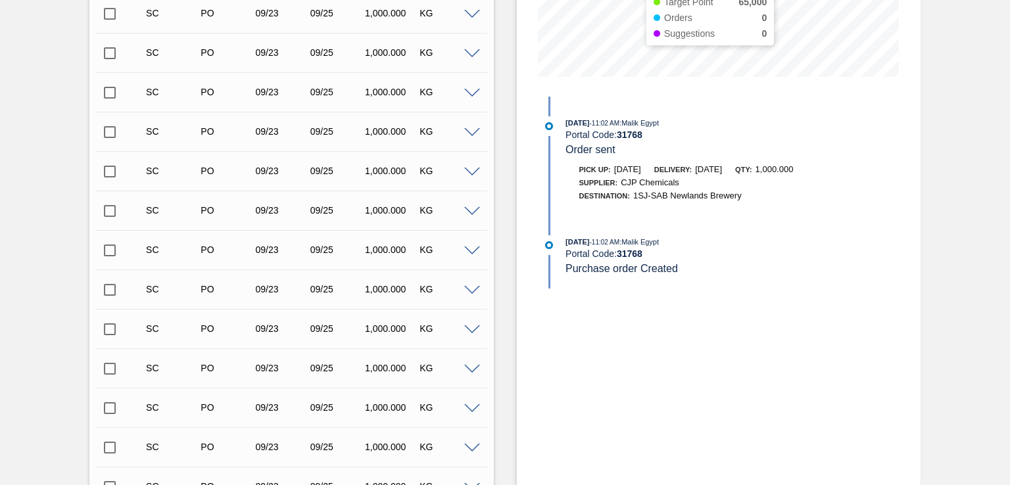
scroll to position [57, 0]
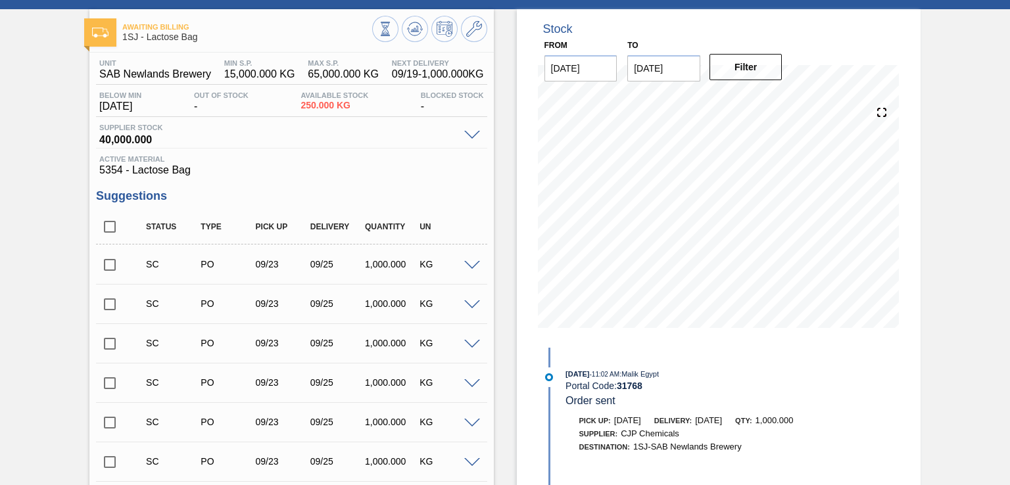
click at [469, 134] on span at bounding box center [472, 136] width 16 height 10
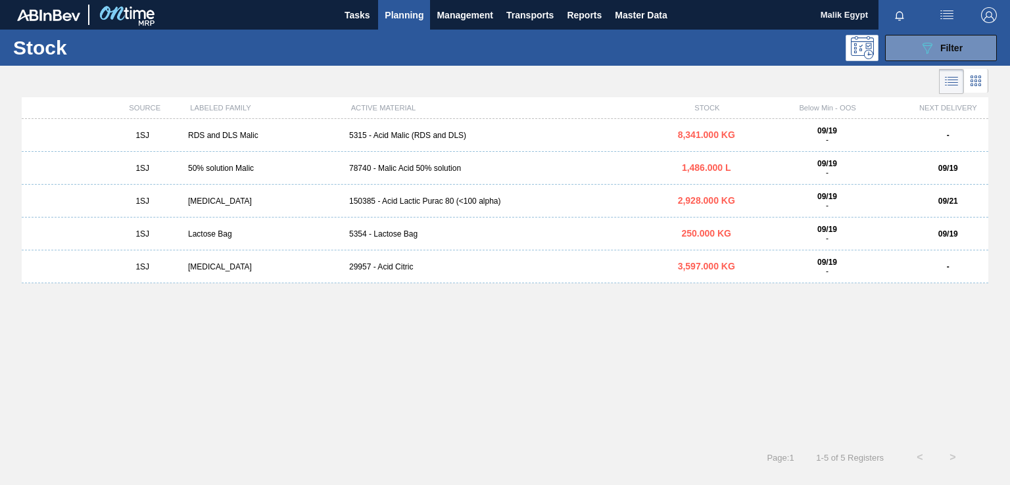
click at [403, 169] on div "78740 - Malic Acid 50% solution" at bounding box center [505, 168] width 322 height 9
click at [952, 55] on div "089F7B8B-B2A5-4AFE-B5C0-19BA573D28AC Filter" at bounding box center [940, 48] width 43 height 16
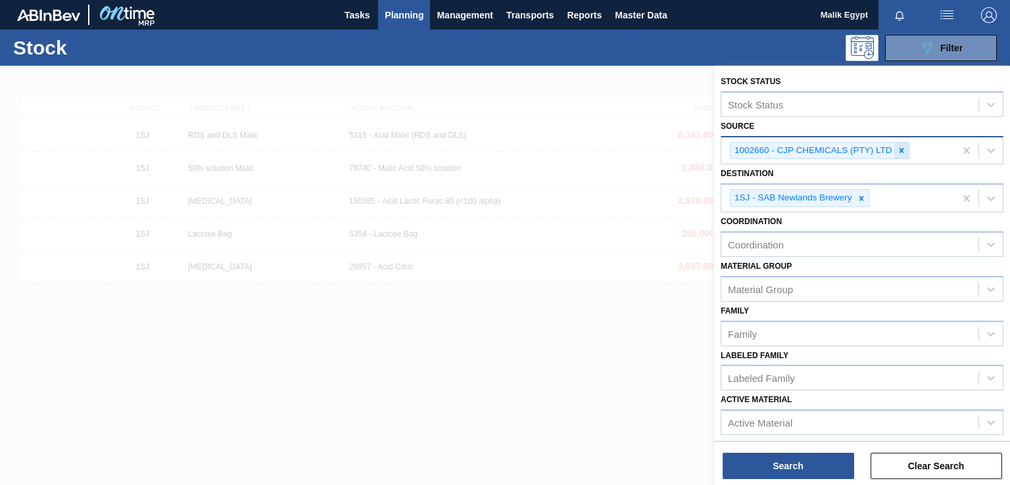
click at [901, 149] on icon at bounding box center [901, 150] width 5 height 5
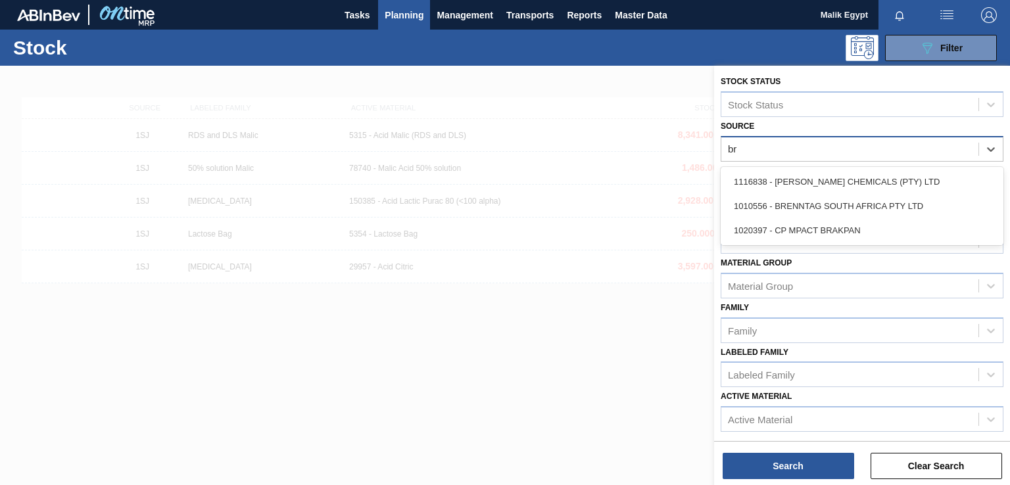
type input "bre"
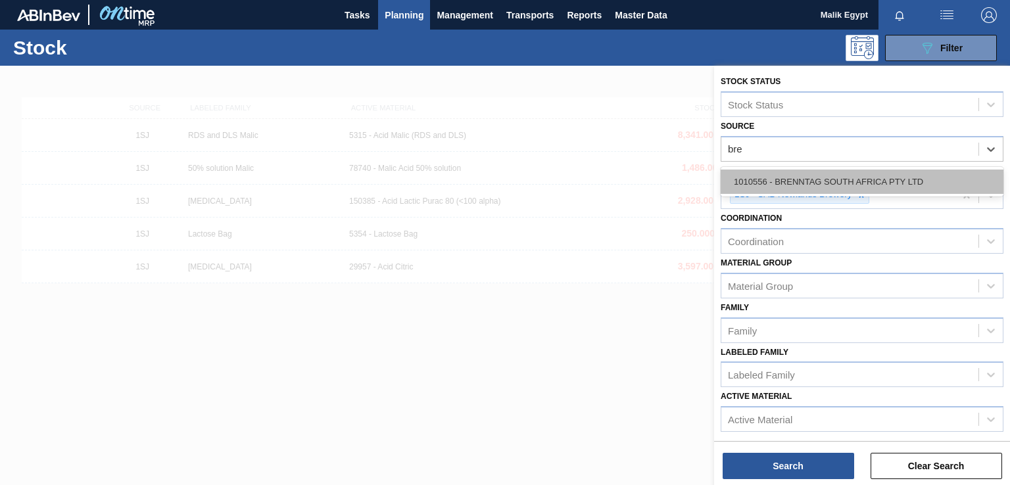
click at [857, 183] on div "1010556 - BRENNTAG SOUTH AFRICA PTY LTD" at bounding box center [861, 182] width 283 height 24
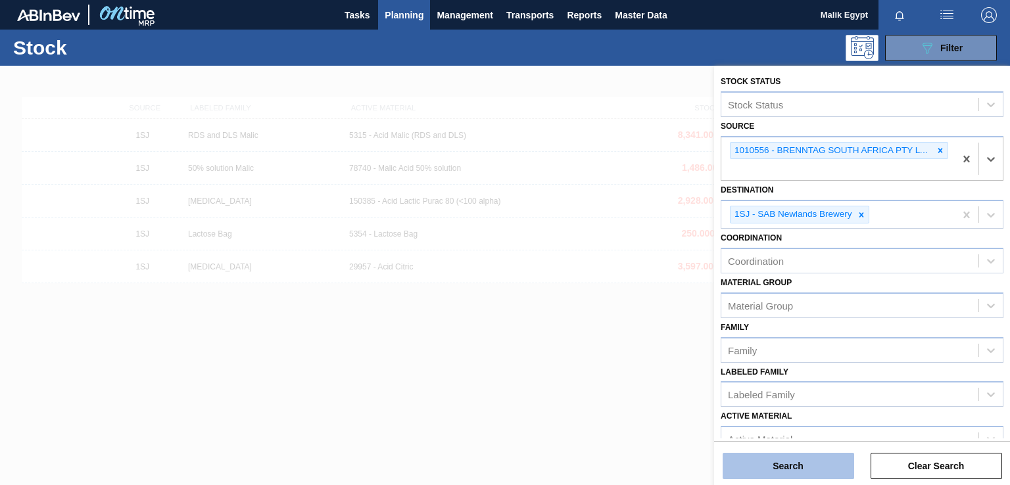
click at [786, 468] on button "Search" at bounding box center [787, 466] width 131 height 26
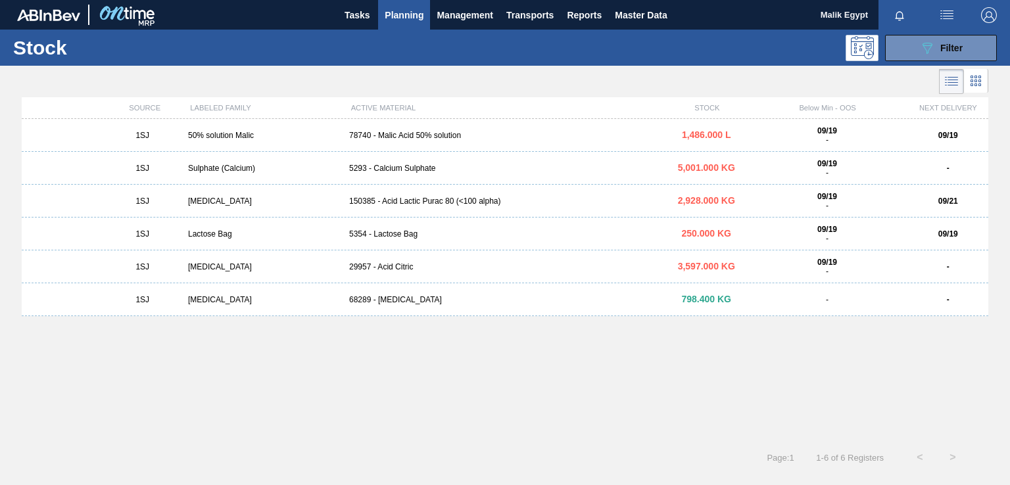
click at [399, 239] on div "1SJ Lactose Bag 5354 - Lactose Bag 250.000 KG 09/19 - 09/19" at bounding box center [505, 234] width 966 height 33
click at [410, 168] on div "5293 - Calcium Sulphate" at bounding box center [505, 168] width 322 height 9
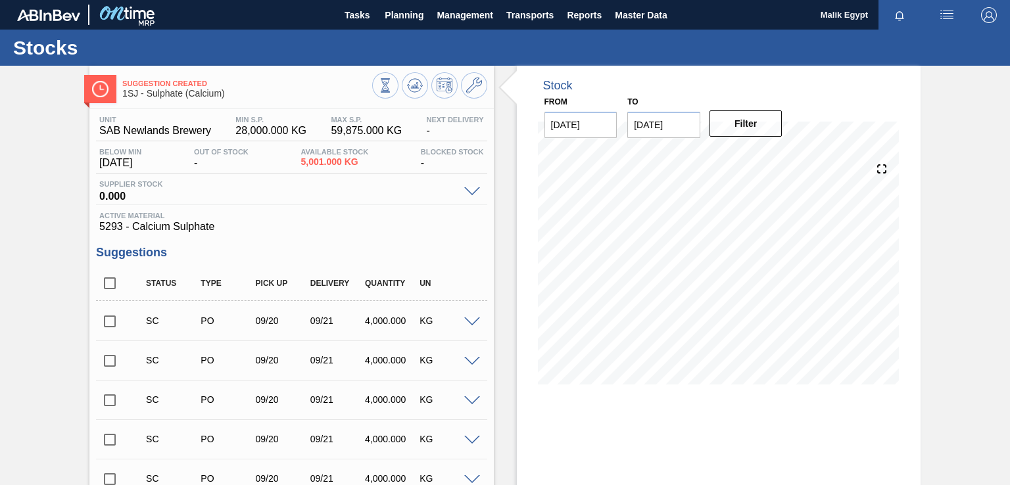
click at [116, 327] on input "checkbox" at bounding box center [110, 322] width 28 height 28
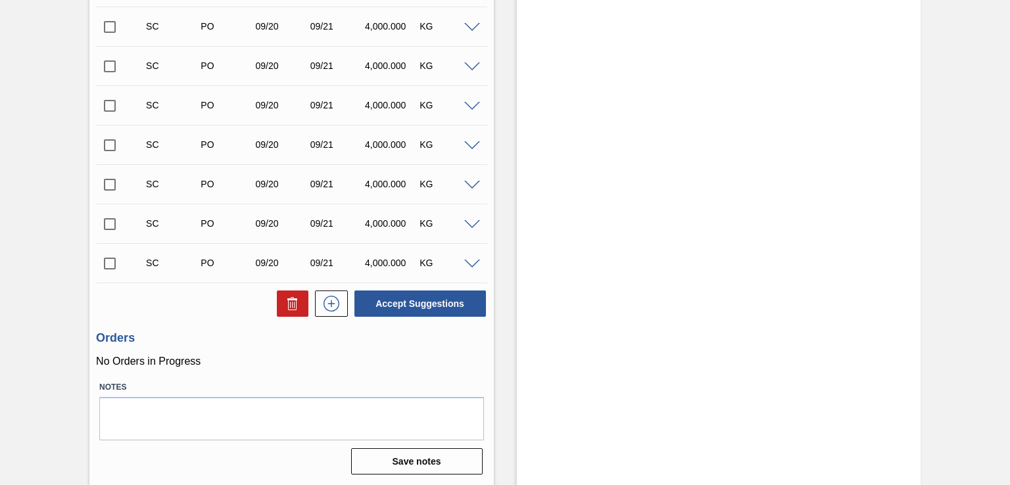
scroll to position [571, 0]
click at [413, 298] on button "Accept Suggestions" at bounding box center [419, 303] width 131 height 26
checkbox input "false"
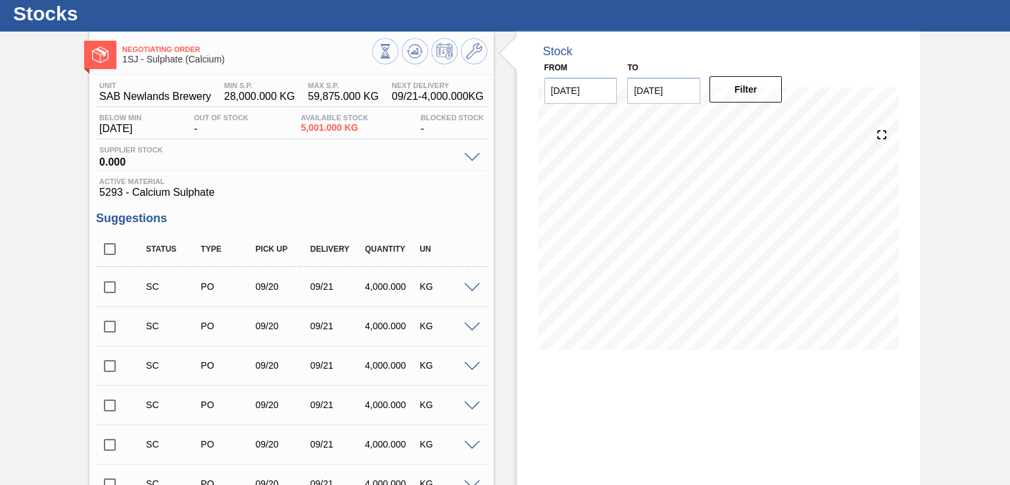
scroll to position [0, 0]
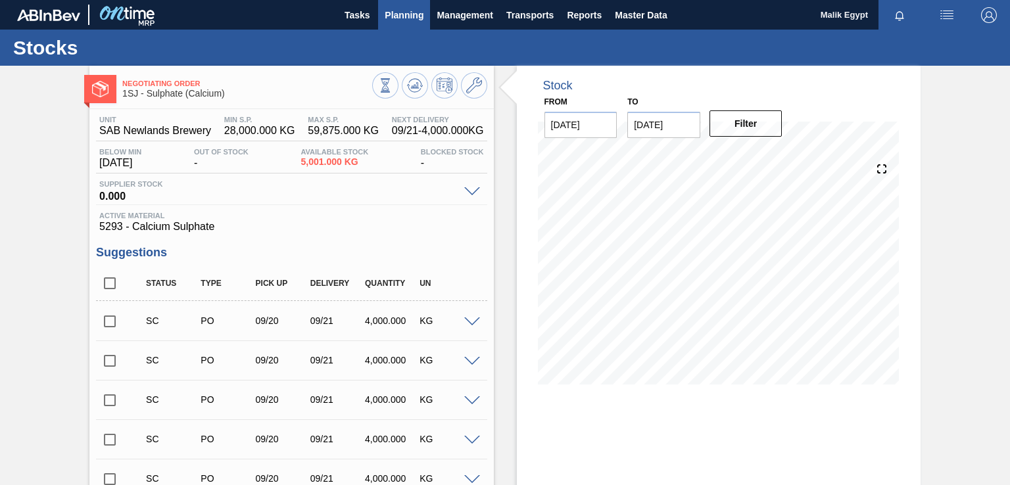
click at [413, 11] on span "Planning" at bounding box center [404, 15] width 39 height 16
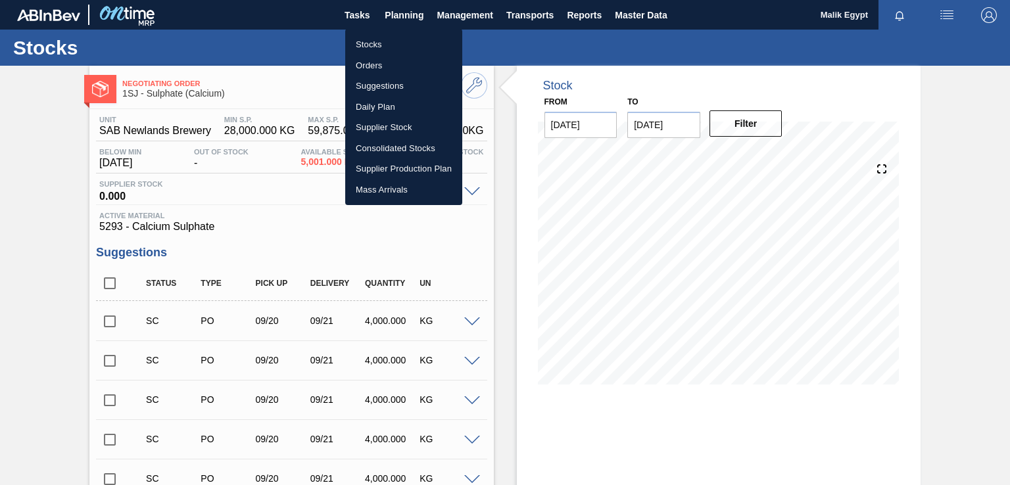
click at [370, 66] on li "Orders" at bounding box center [403, 65] width 117 height 21
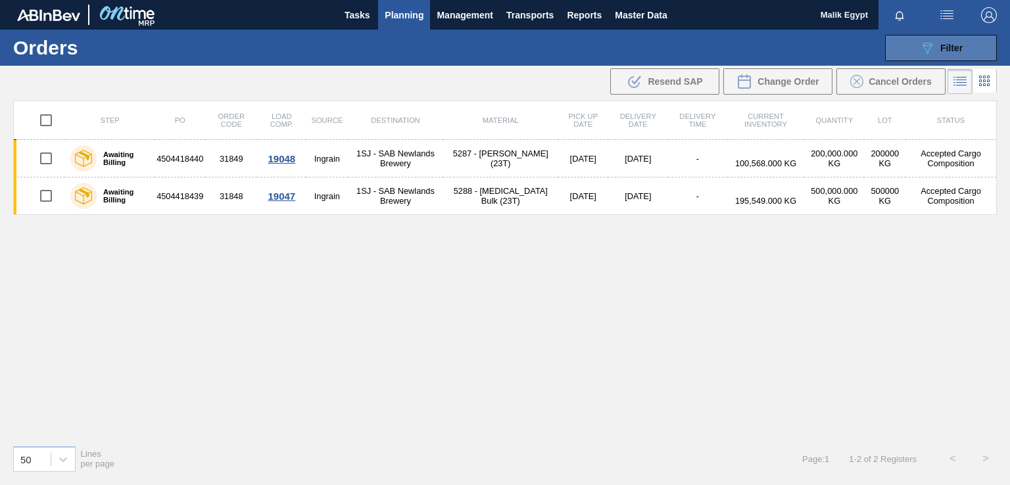
click at [951, 48] on span "Filter" at bounding box center [951, 48] width 22 height 11
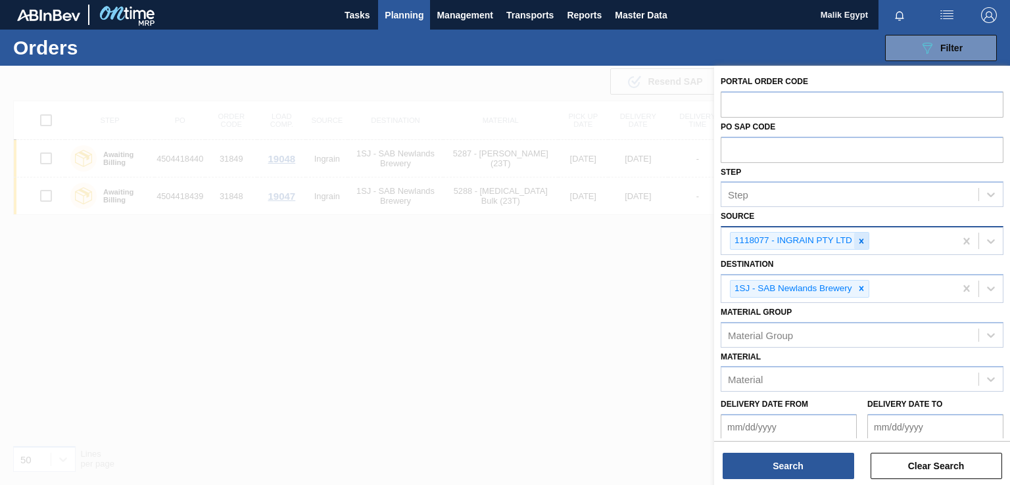
click at [859, 242] on icon at bounding box center [861, 241] width 9 height 9
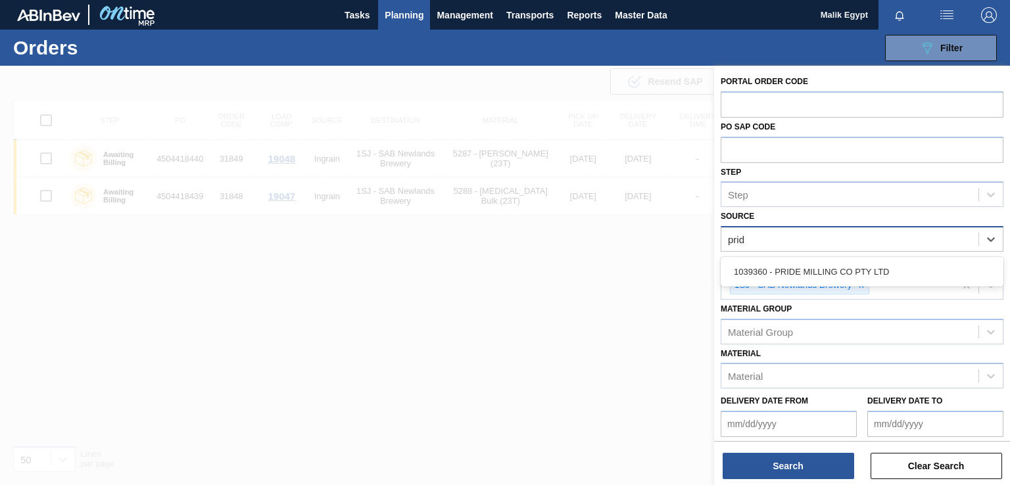
type input "pride"
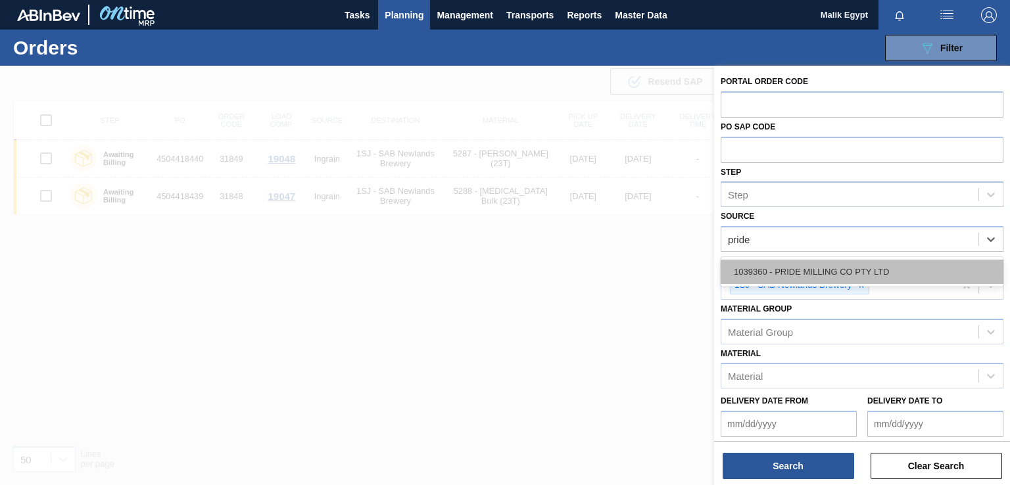
click at [855, 277] on div "1039360 - PRIDE MILLING CO PTY LTD" at bounding box center [861, 272] width 283 height 24
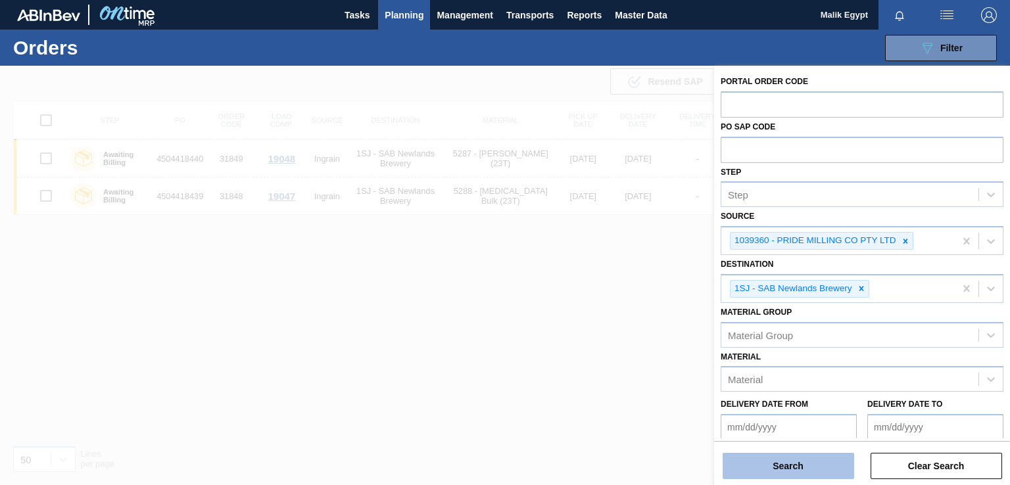
click at [791, 468] on button "Search" at bounding box center [787, 466] width 131 height 26
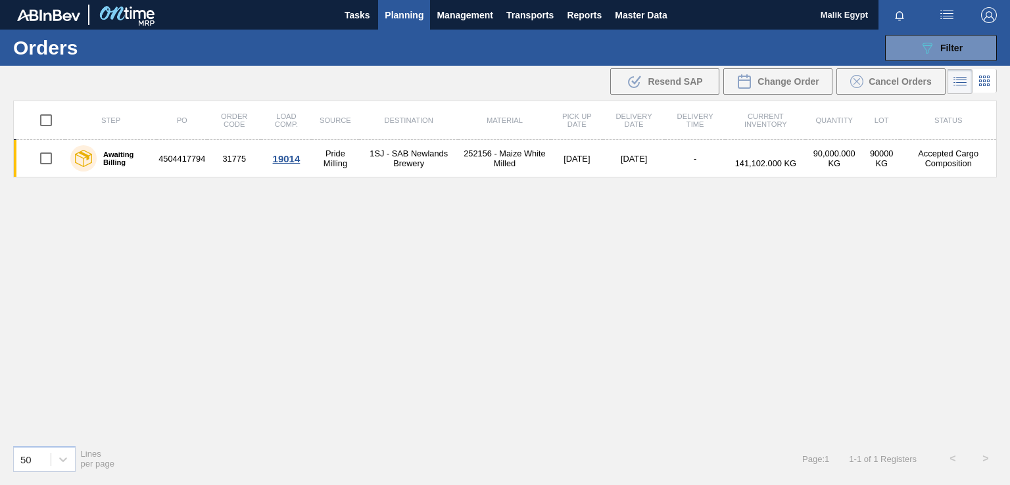
click at [412, 12] on span "Planning" at bounding box center [404, 15] width 39 height 16
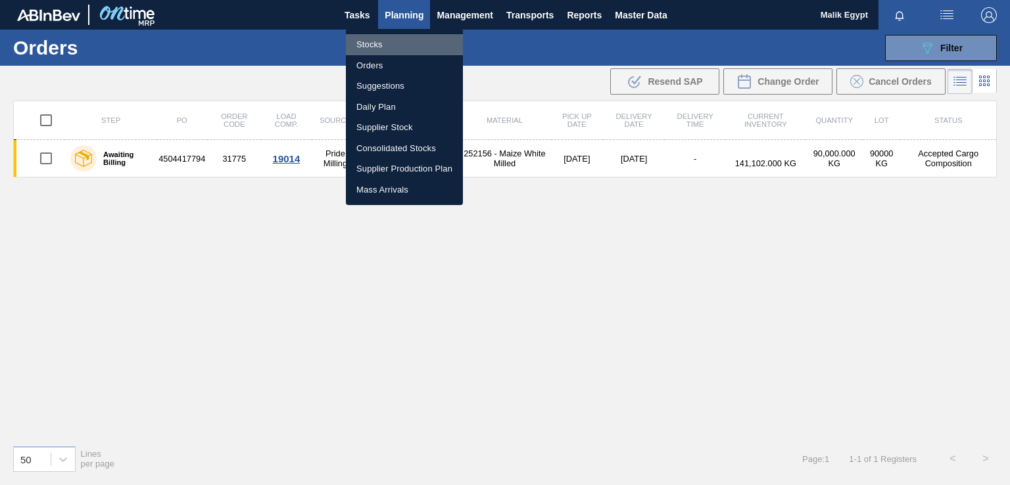
click at [371, 43] on li "Stocks" at bounding box center [404, 44] width 117 height 21
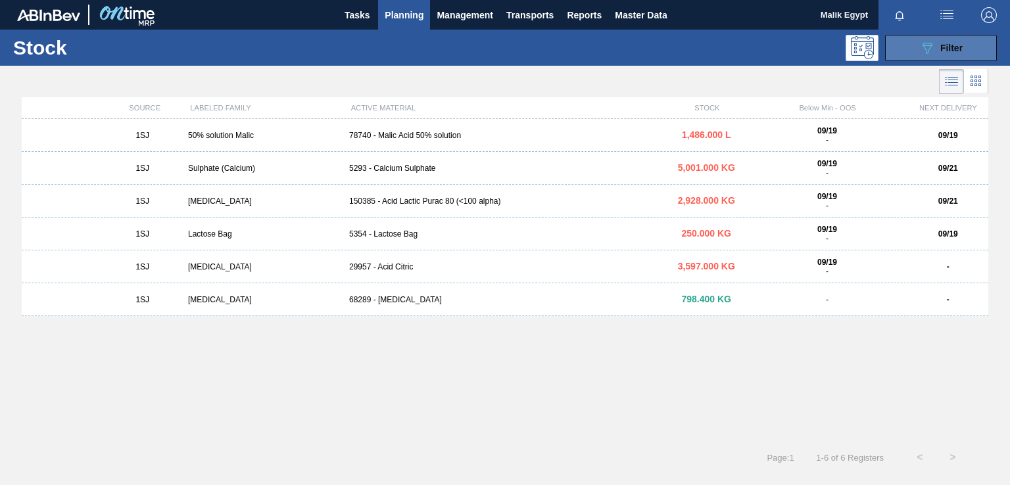
click at [937, 51] on div "089F7B8B-B2A5-4AFE-B5C0-19BA573D28AC Filter" at bounding box center [940, 48] width 43 height 16
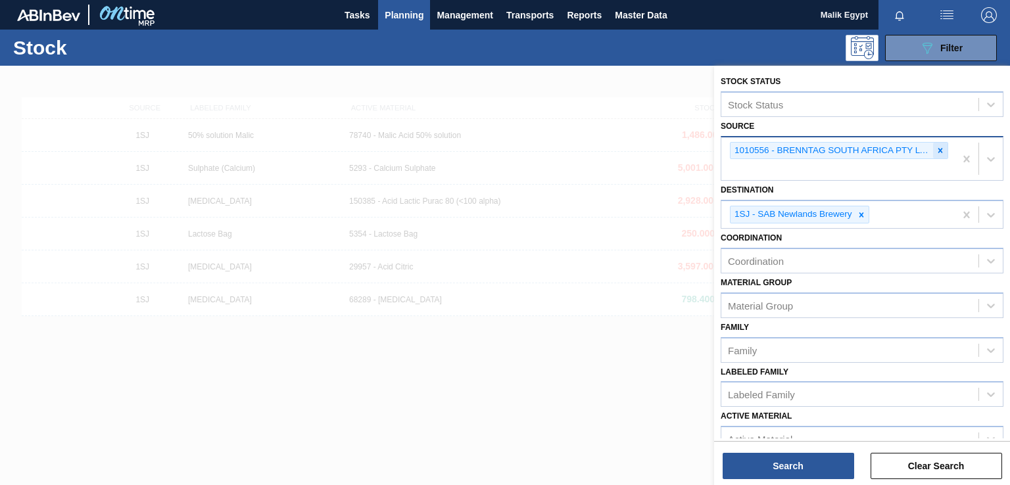
click at [937, 147] on icon at bounding box center [939, 150] width 9 height 9
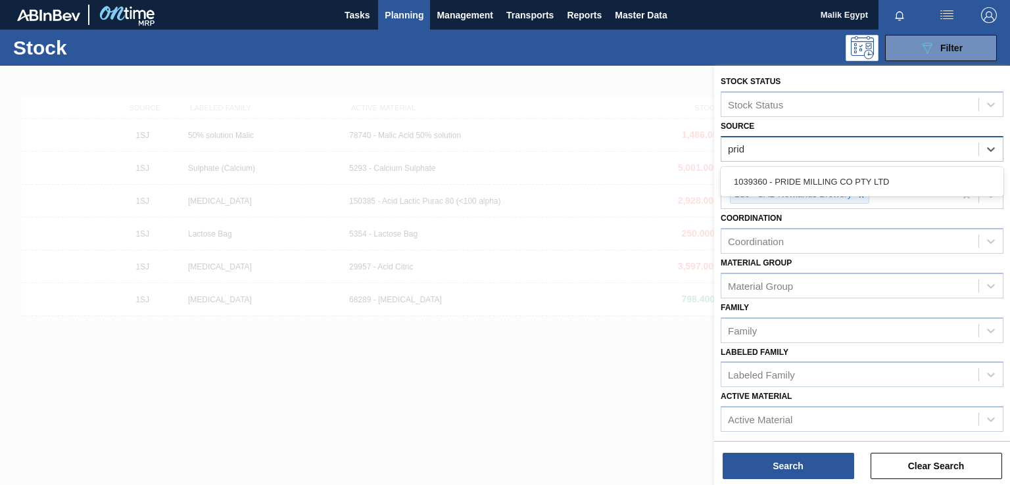
type input "pride"
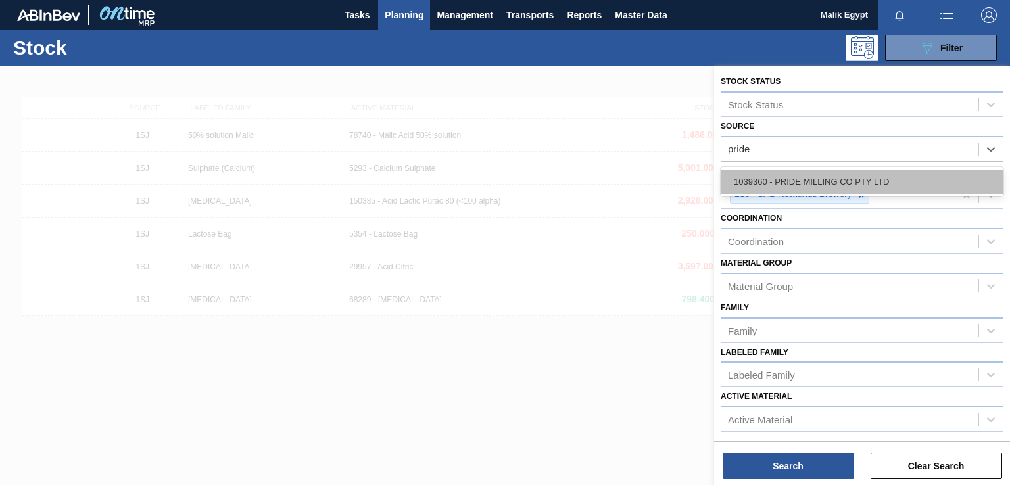
click at [820, 184] on div "1039360 - PRIDE MILLING CO PTY LTD" at bounding box center [861, 182] width 283 height 24
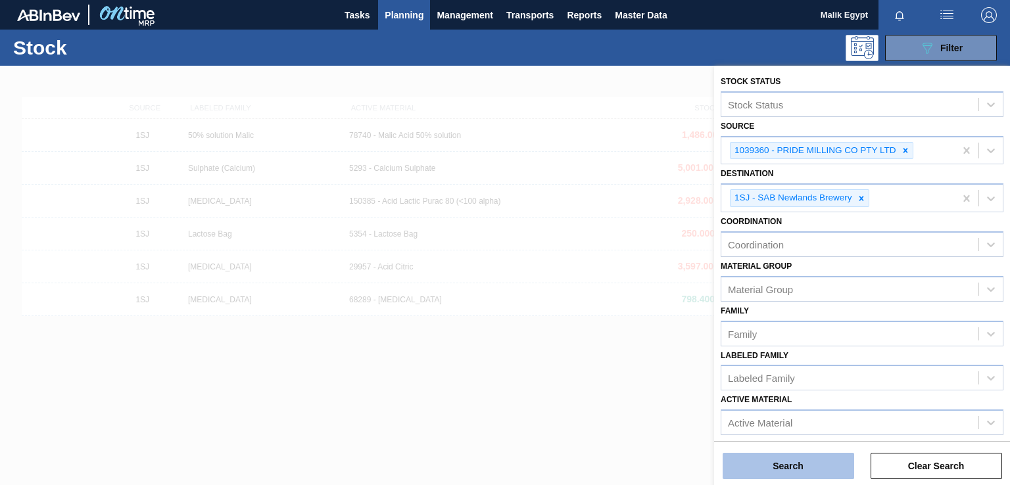
click at [801, 469] on button "Search" at bounding box center [787, 466] width 131 height 26
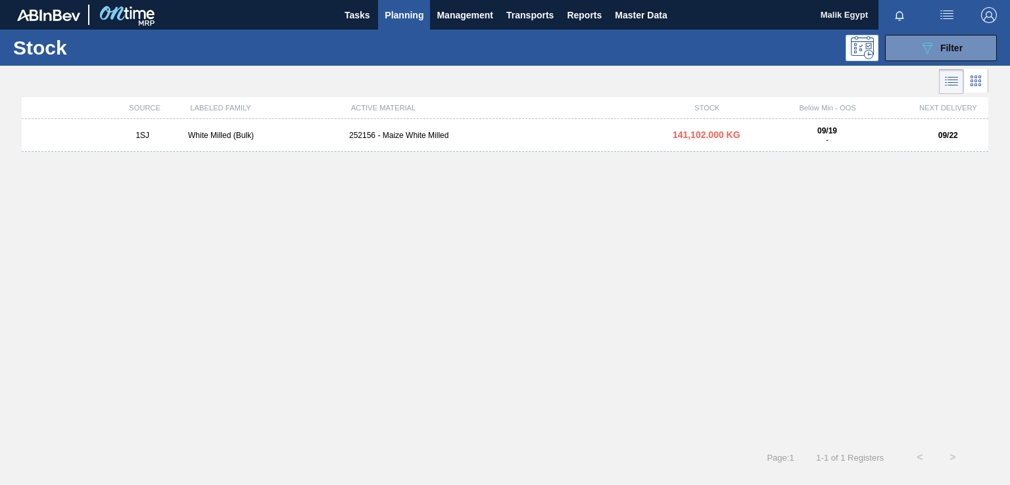
click at [228, 135] on div "White Milled (Bulk)" at bounding box center [263, 135] width 161 height 9
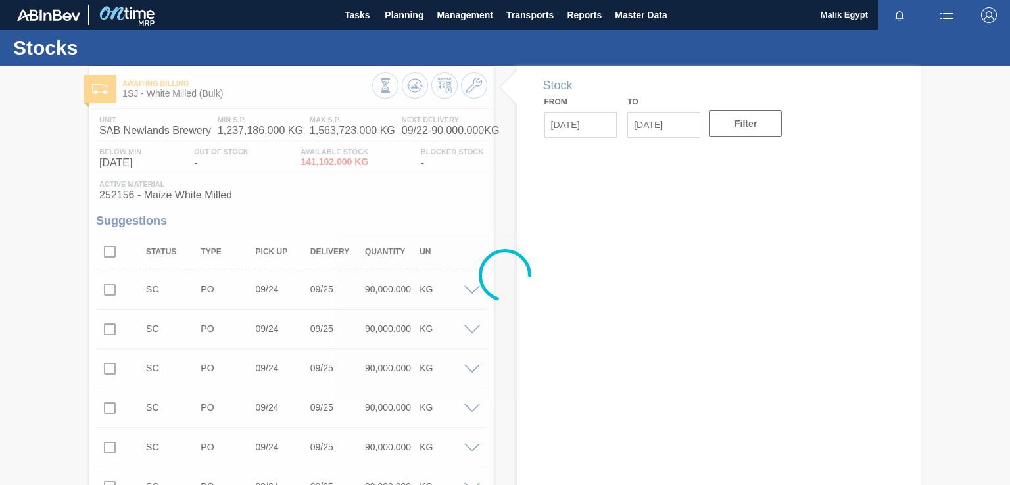
type input "[DATE]"
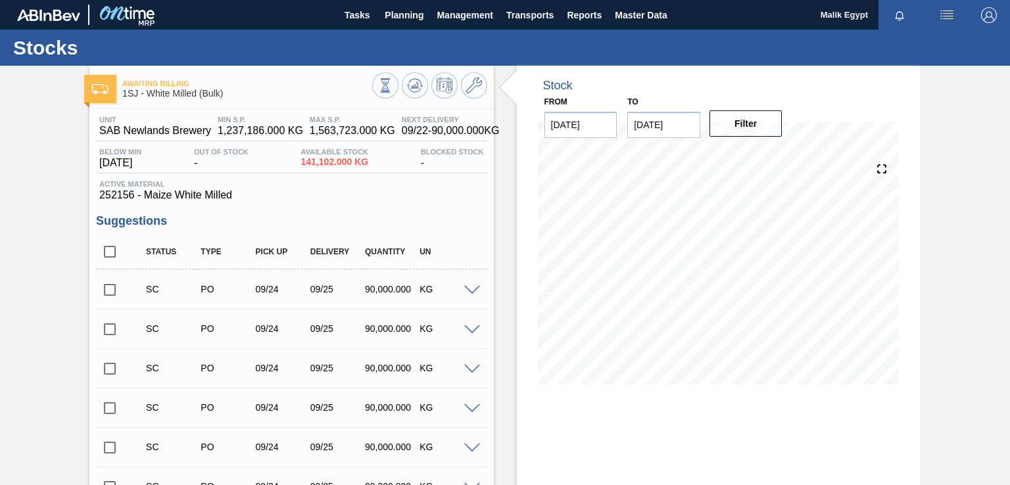
click at [112, 289] on input "checkbox" at bounding box center [110, 290] width 28 height 28
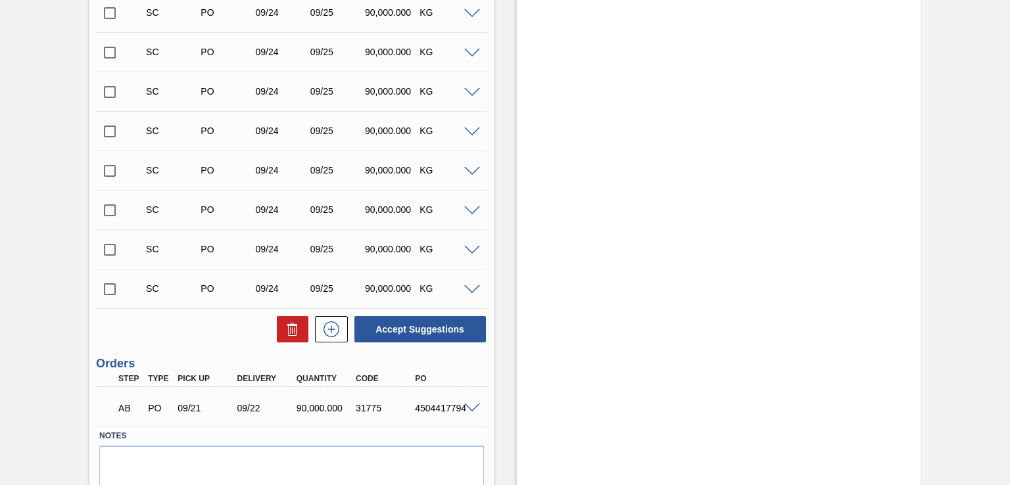
scroll to position [602, 0]
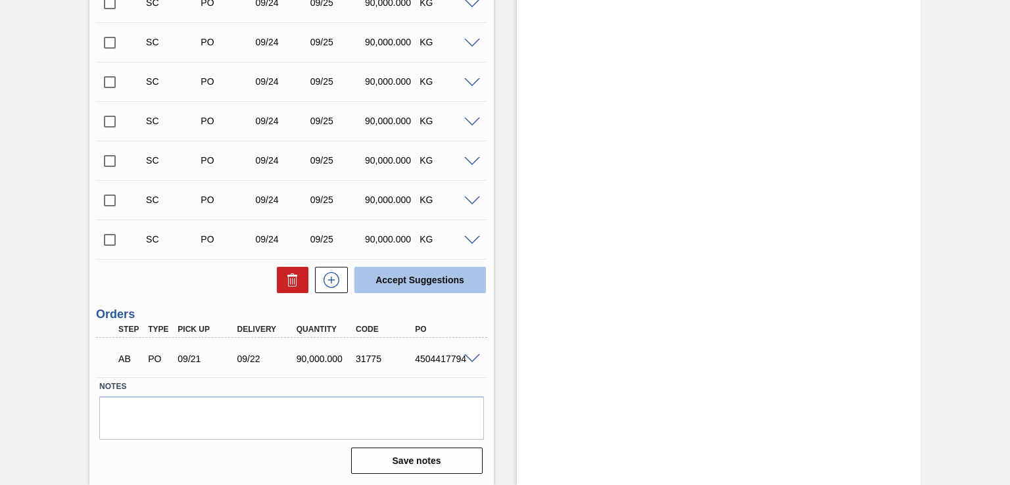
click at [417, 281] on button "Accept Suggestions" at bounding box center [419, 280] width 131 height 26
checkbox input "false"
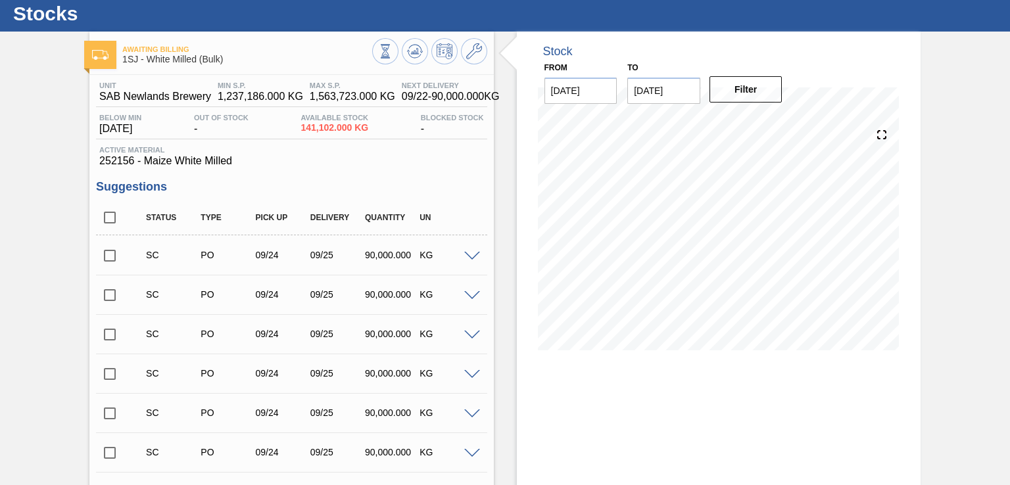
scroll to position [0, 0]
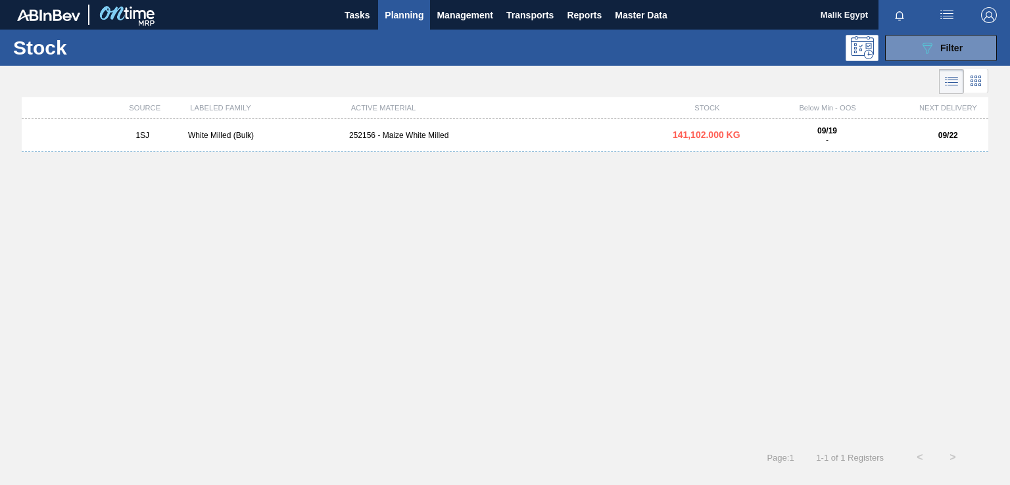
click at [429, 134] on div "252156 - Maize White Milled" at bounding box center [505, 135] width 322 height 9
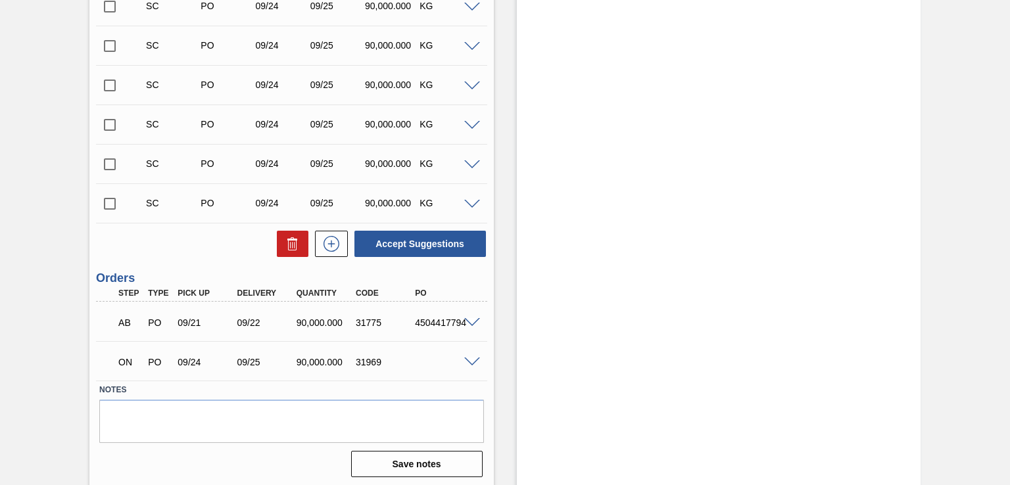
scroll to position [602, 0]
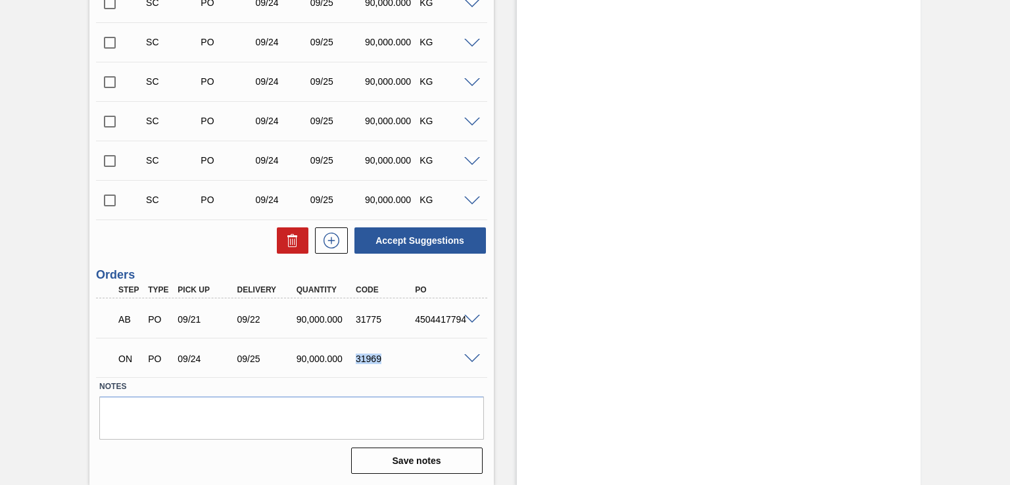
drag, startPoint x: 356, startPoint y: 358, endPoint x: 380, endPoint y: 358, distance: 23.7
click at [380, 358] on div "31969" at bounding box center [384, 359] width 65 height 11
copy div "31969"
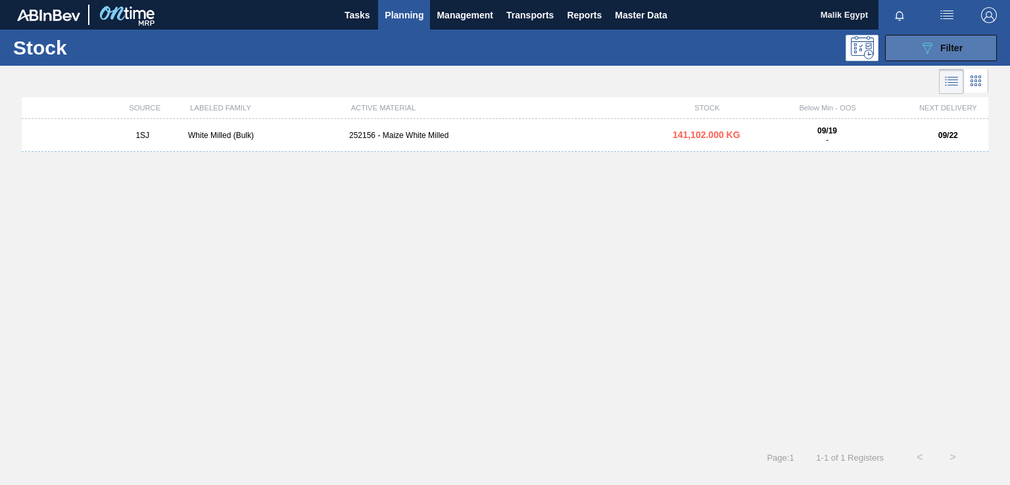
click at [947, 51] on span "Filter" at bounding box center [951, 48] width 22 height 11
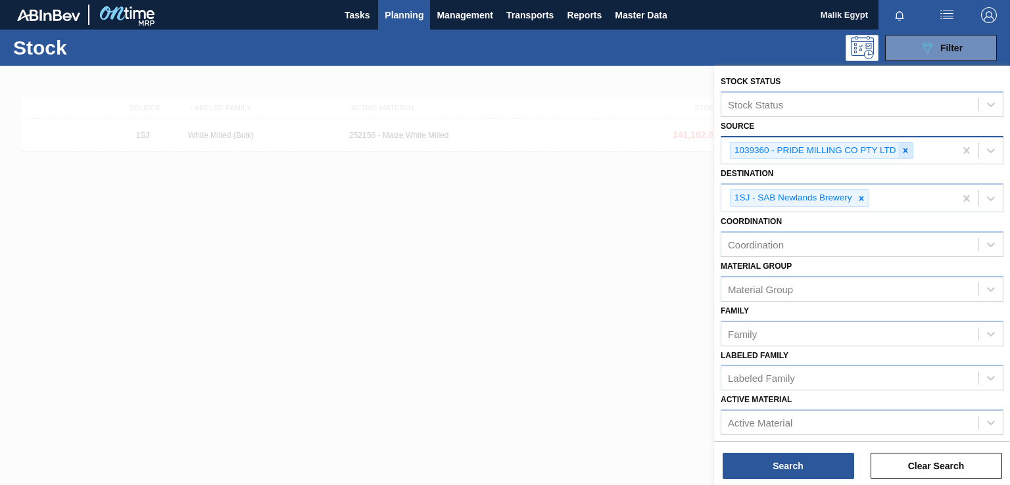
click at [907, 148] on icon at bounding box center [905, 150] width 9 height 9
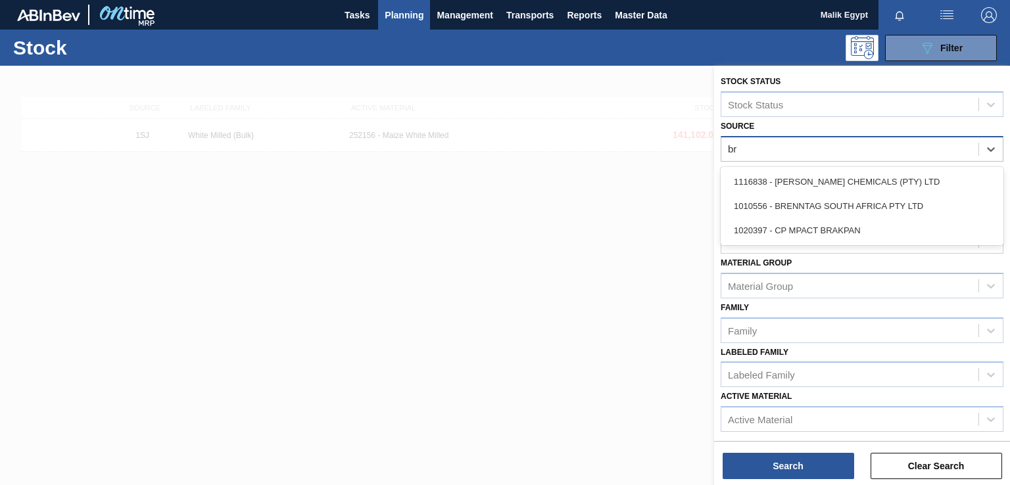
type input "bra"
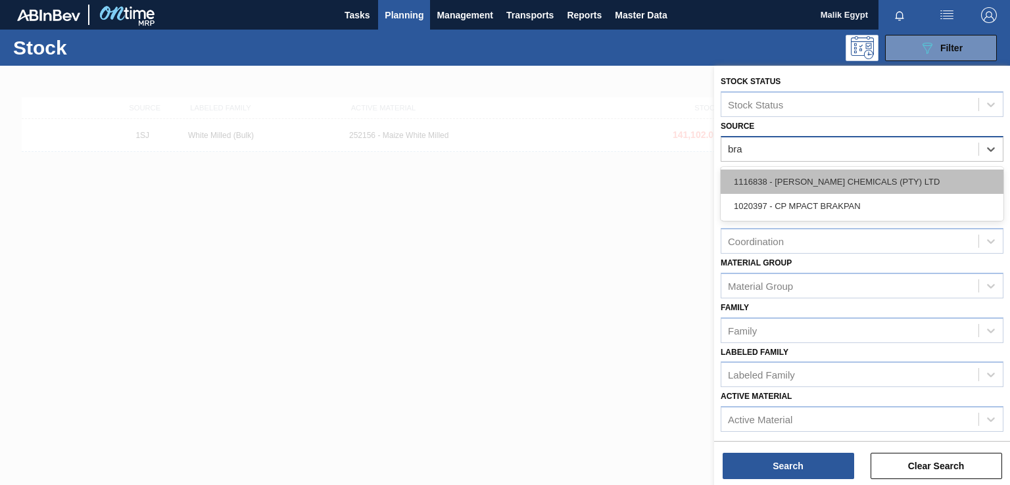
click at [860, 176] on div "1116838 - [PERSON_NAME] CHEMICALS (PTY) LTD" at bounding box center [861, 182] width 283 height 24
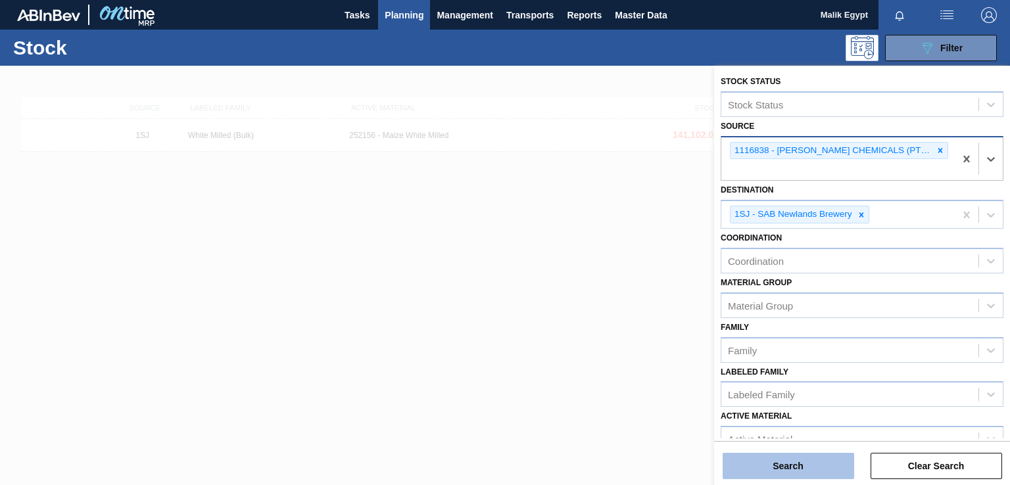
click at [796, 471] on button "Search" at bounding box center [787, 466] width 131 height 26
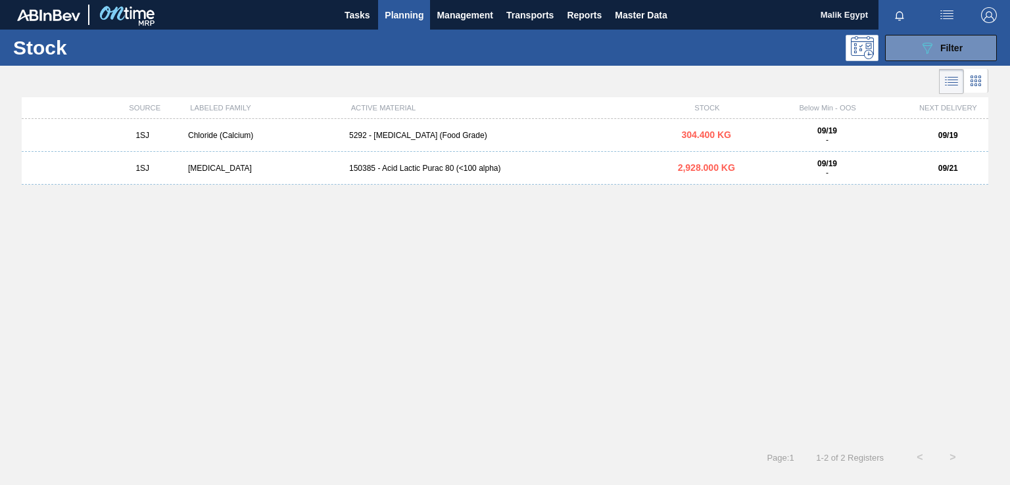
click at [423, 135] on div "5292 - [MEDICAL_DATA] (Food Grade)" at bounding box center [505, 135] width 322 height 9
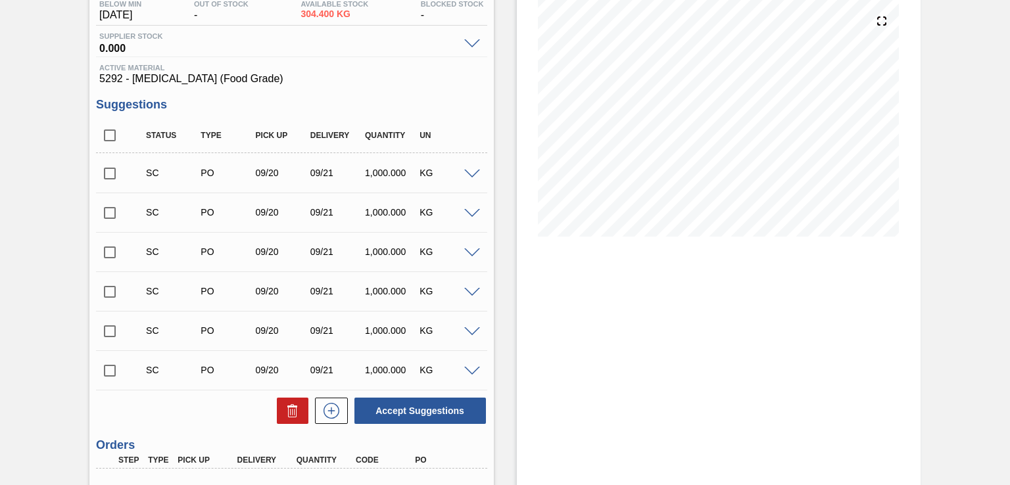
scroll to position [279, 0]
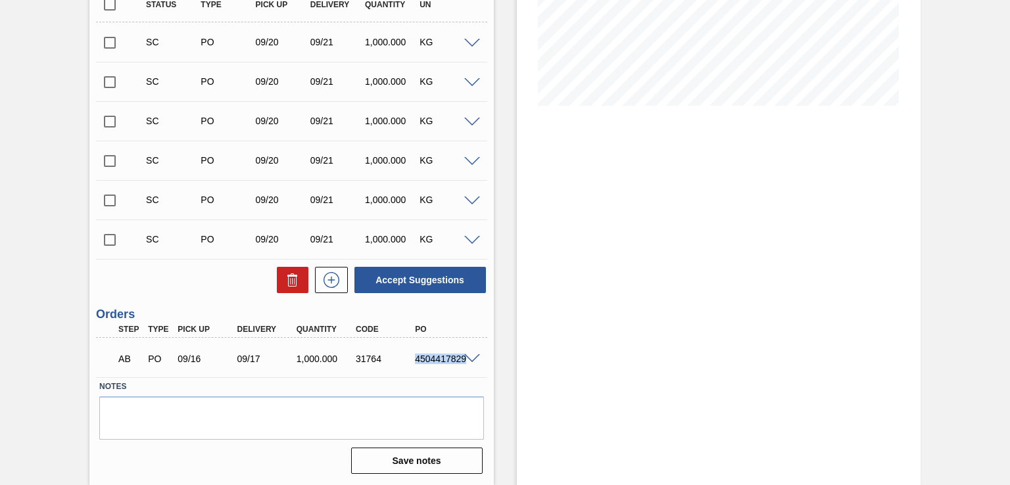
drag, startPoint x: 415, startPoint y: 355, endPoint x: 460, endPoint y: 363, distance: 46.0
click at [462, 359] on div "AB PO 09/16 09/17 1,000.000 31764 4504417829" at bounding box center [291, 357] width 390 height 33
copy div "4504417829"
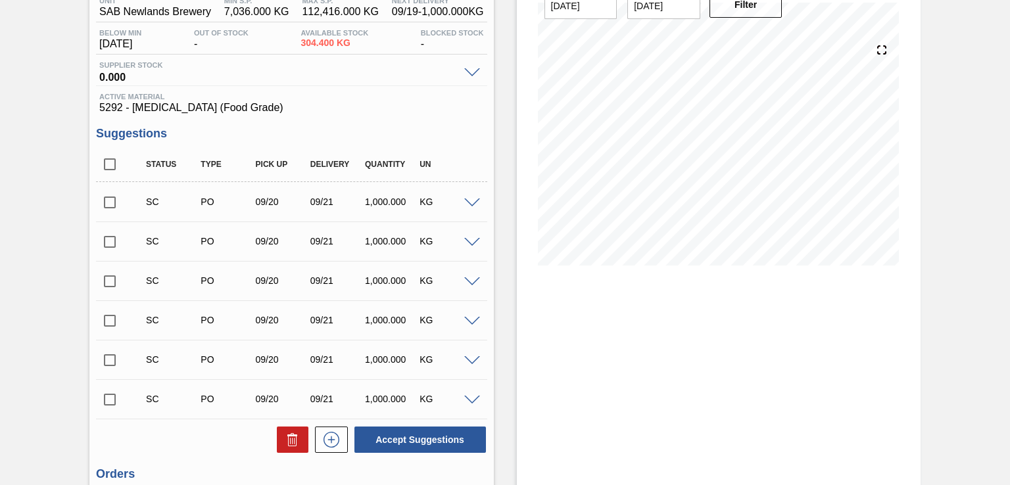
scroll to position [0, 0]
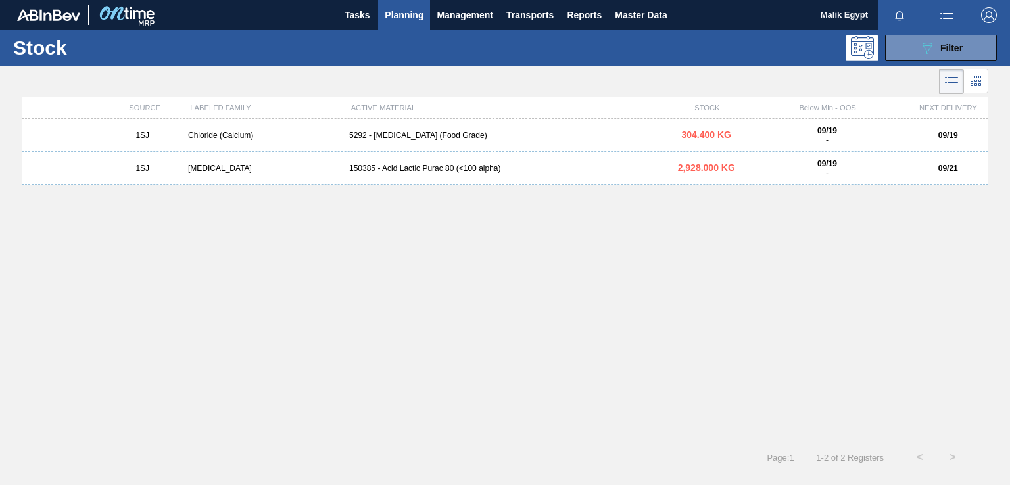
click at [202, 169] on div "[MEDICAL_DATA]" at bounding box center [263, 168] width 161 height 9
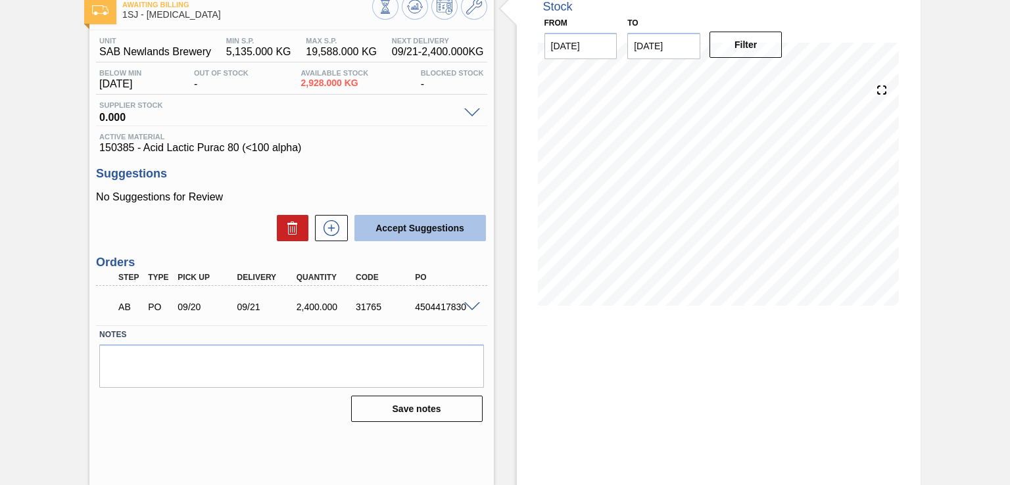
scroll to position [80, 0]
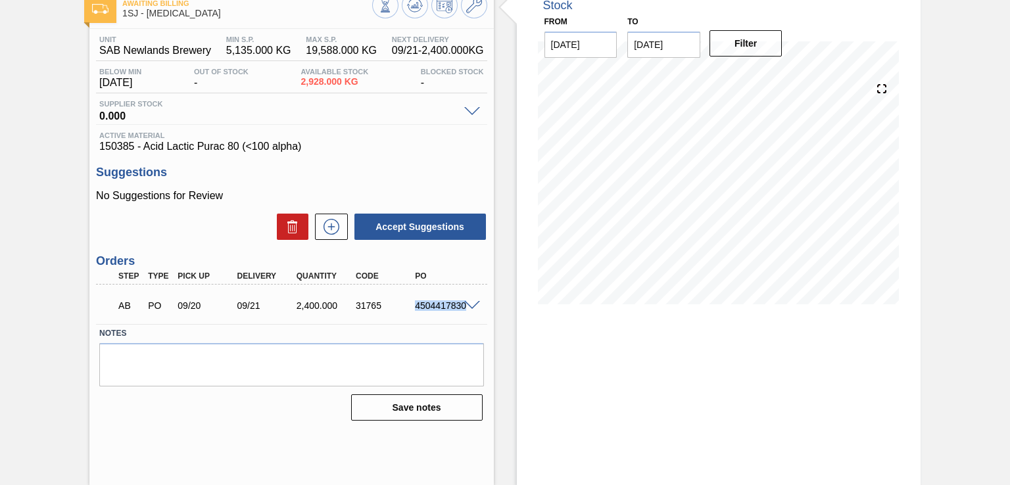
drag, startPoint x: 415, startPoint y: 303, endPoint x: 533, endPoint y: 395, distance: 149.4
click at [463, 304] on div "AB PO 09/20 09/21 2,400.000 31765 4504417830" at bounding box center [291, 304] width 390 height 33
copy div "4504417830"
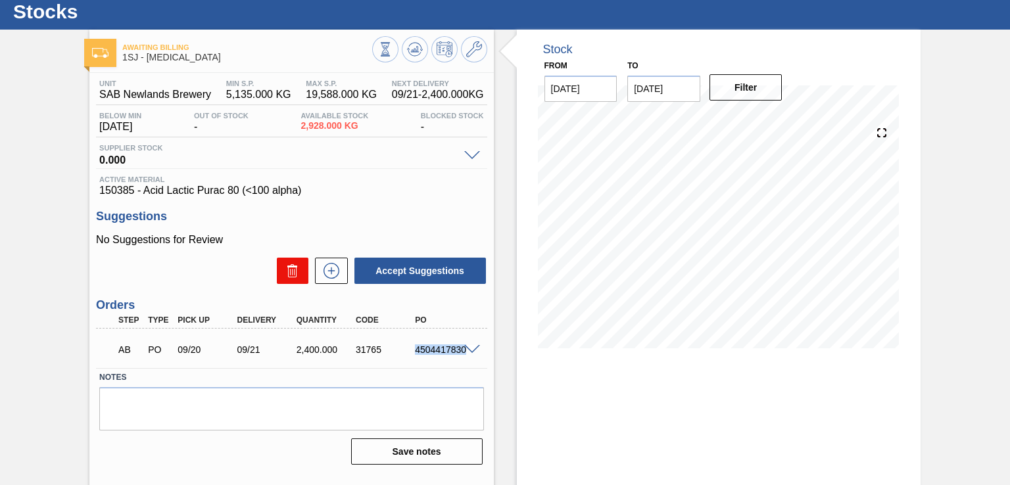
scroll to position [0, 0]
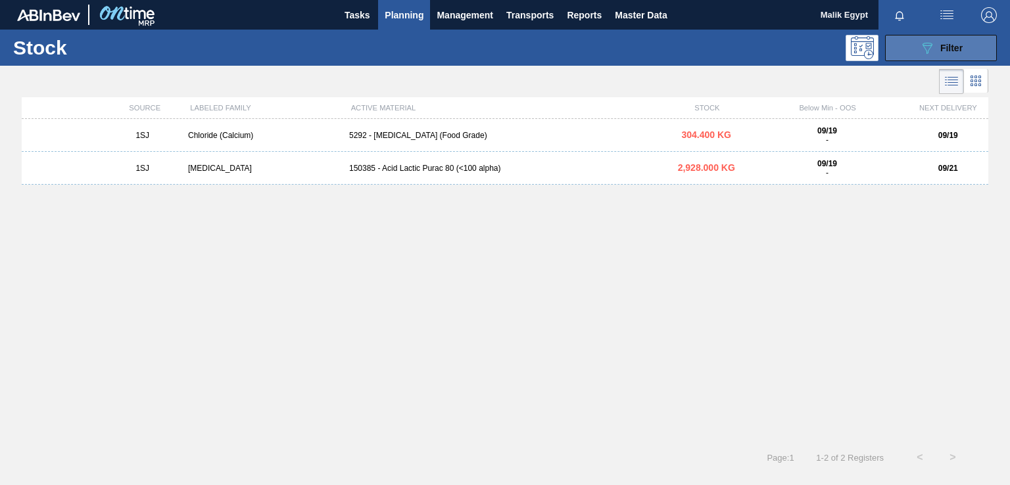
click at [940, 46] on span "Filter" at bounding box center [951, 48] width 22 height 11
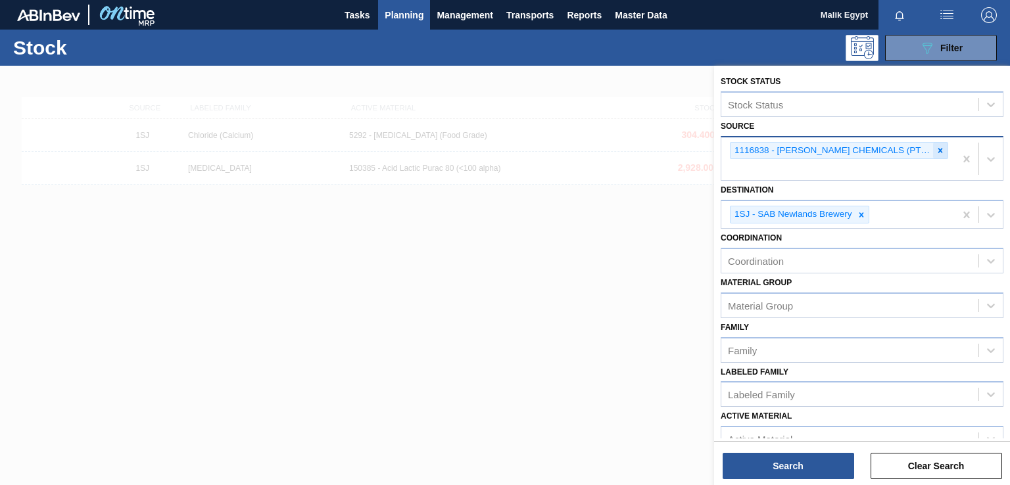
click at [938, 151] on icon at bounding box center [940, 150] width 5 height 5
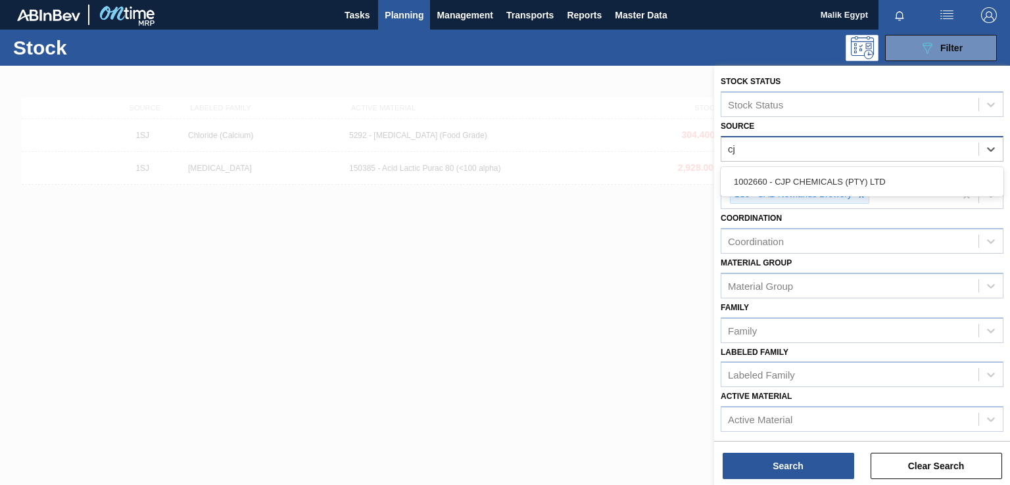
type input "cjp"
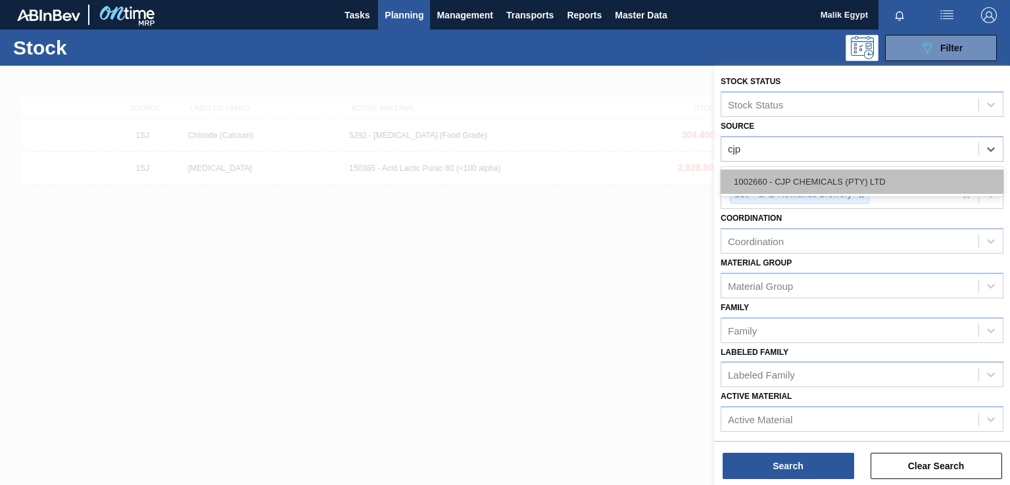
click at [910, 186] on div "1002660 - CJP CHEMICALS (PTY) LTD" at bounding box center [861, 182] width 283 height 24
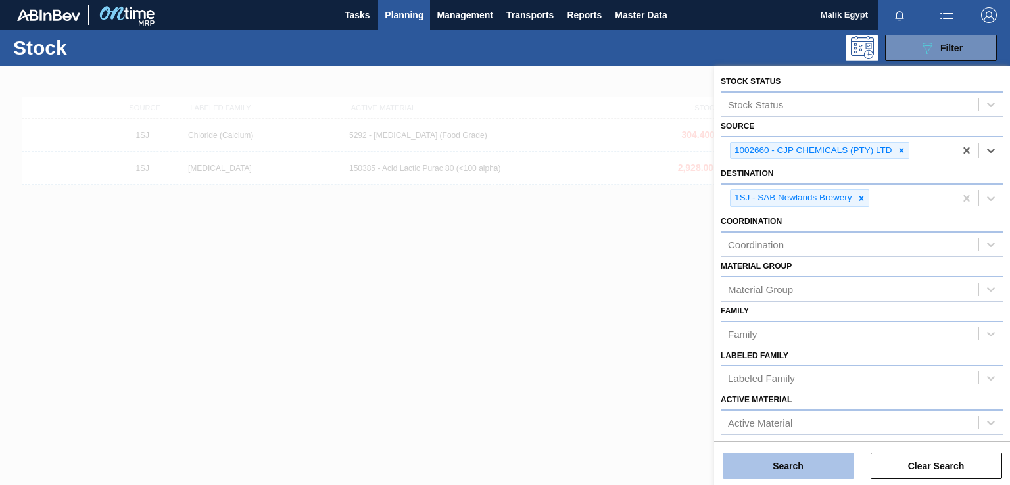
click at [812, 474] on button "Search" at bounding box center [787, 466] width 131 height 26
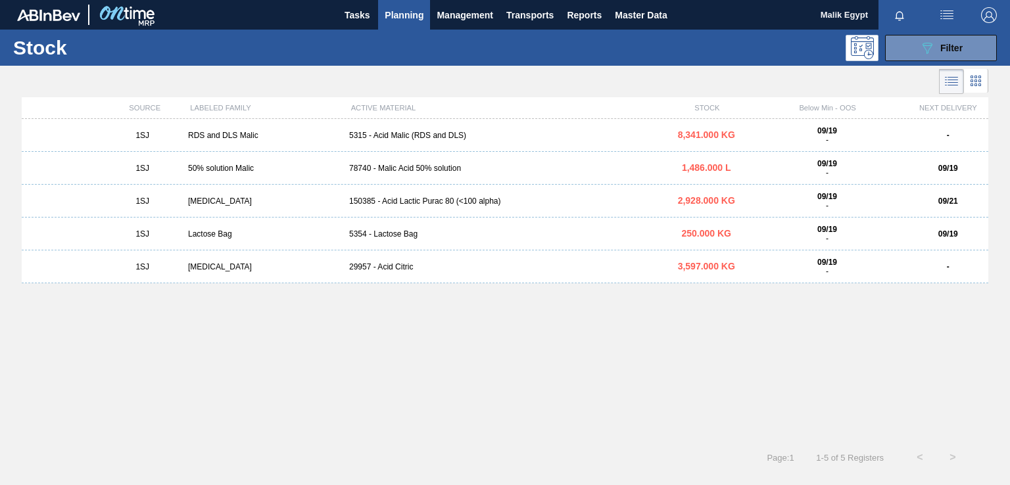
click at [410, 229] on div "5354 - Lactose Bag" at bounding box center [505, 233] width 322 height 9
click at [908, 45] on button "089F7B8B-B2A5-4AFE-B5C0-19BA573D28AC Filter" at bounding box center [941, 48] width 112 height 26
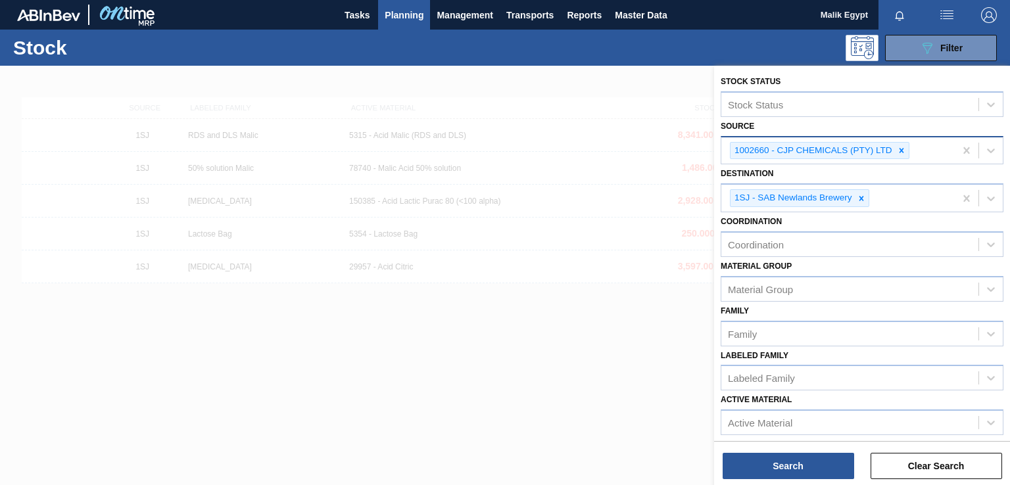
click at [901, 147] on icon at bounding box center [901, 150] width 9 height 9
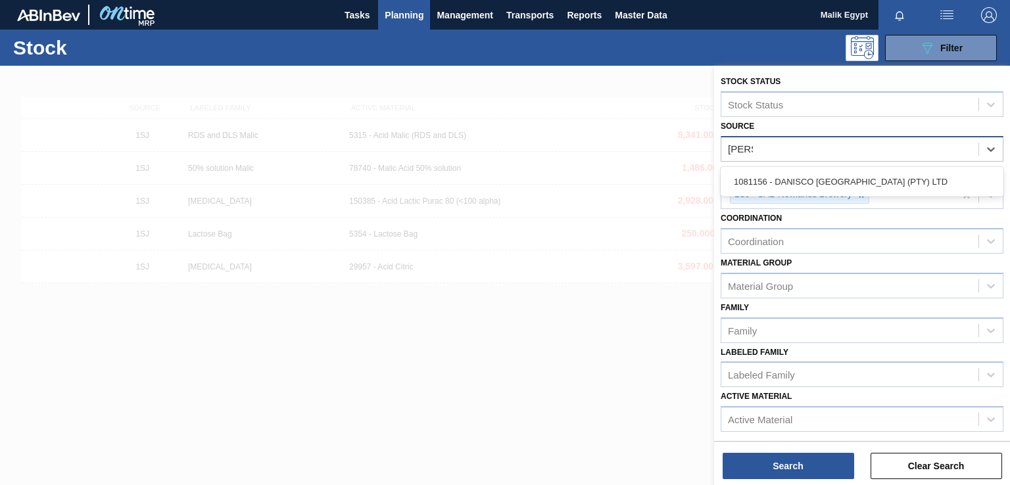
type input "danisc"
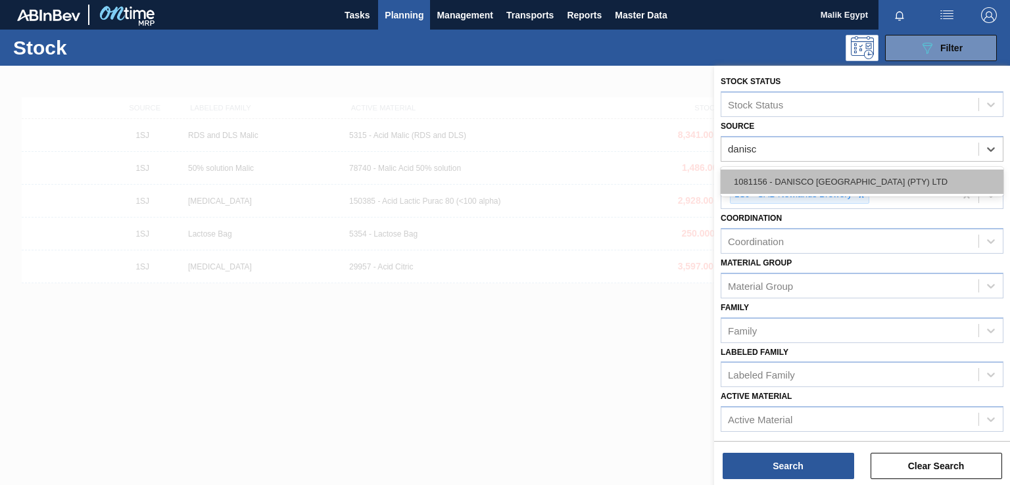
click at [864, 180] on div "1081156 - DANISCO [GEOGRAPHIC_DATA] (PTY) LTD" at bounding box center [861, 182] width 283 height 24
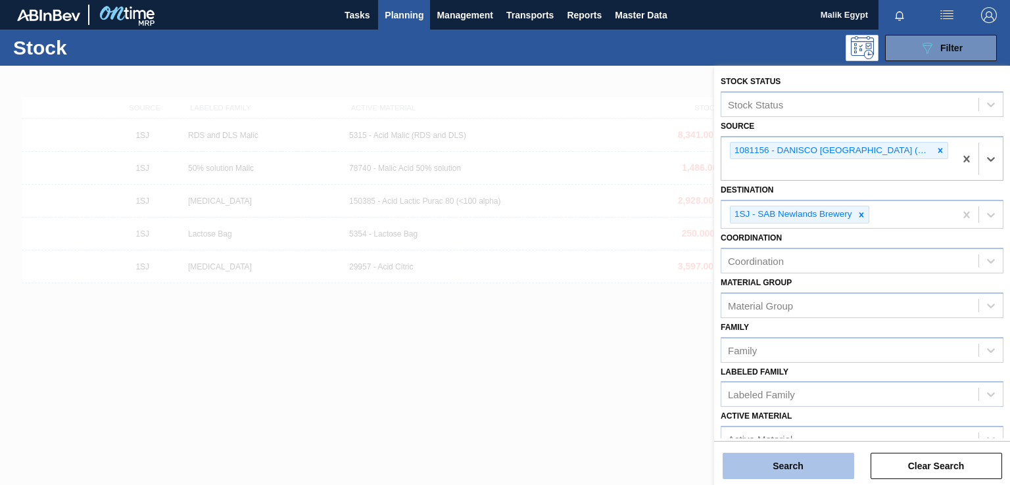
click at [800, 466] on button "Search" at bounding box center [787, 466] width 131 height 26
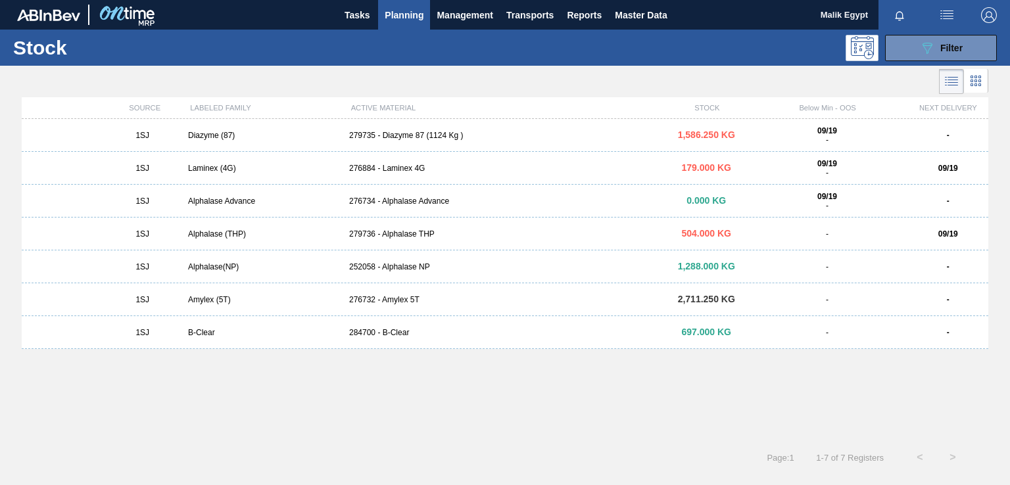
click at [233, 235] on div "Alphalase (THP)" at bounding box center [263, 233] width 161 height 9
